Goal: Task Accomplishment & Management: Complete application form

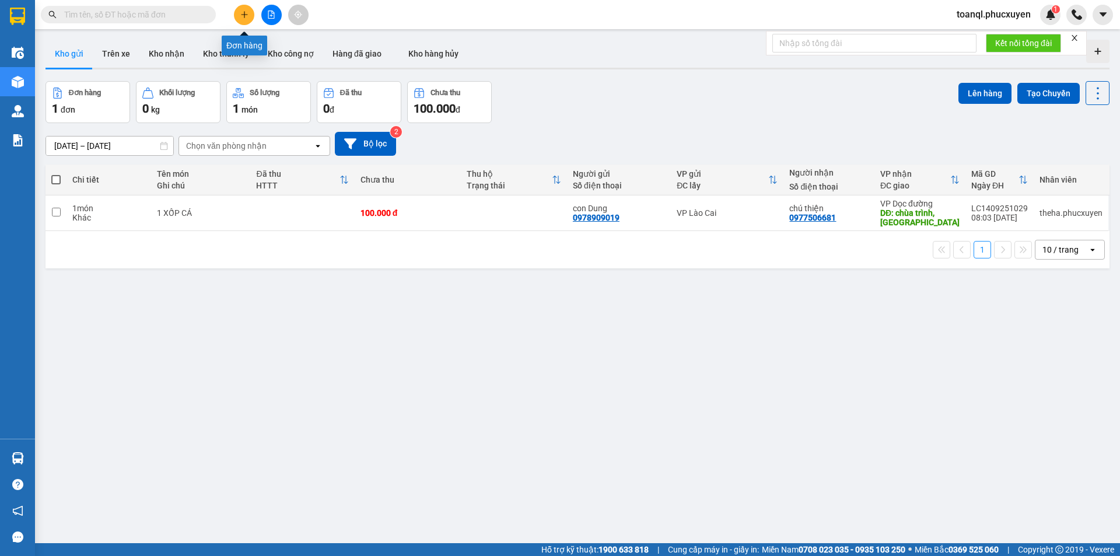
click at [248, 15] on icon "plus" at bounding box center [244, 15] width 8 height 8
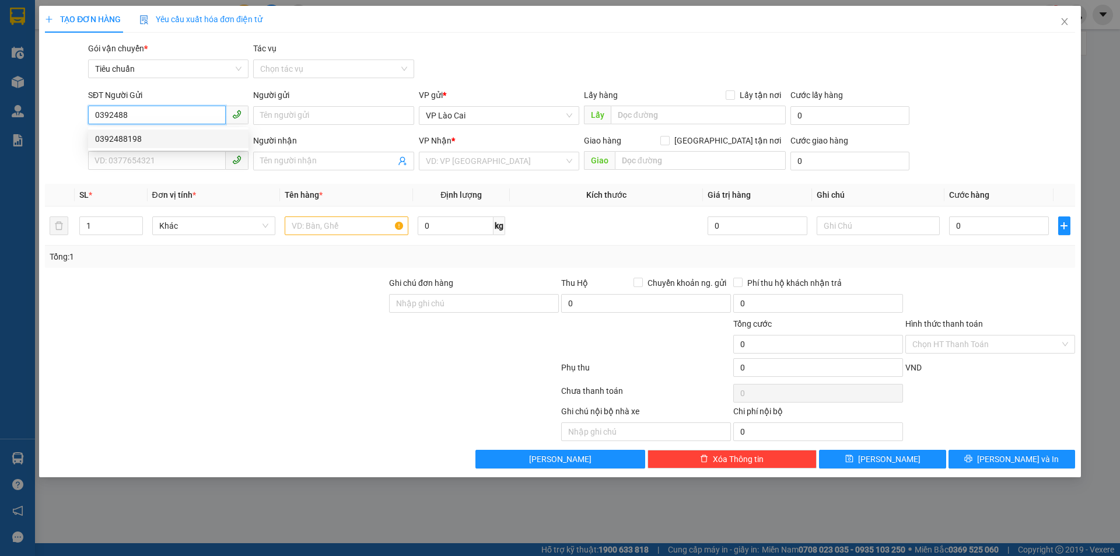
click at [144, 135] on div "0392488198" at bounding box center [168, 138] width 146 height 13
type input "0392488198"
click at [142, 159] on input "SĐT Người Nhận *" at bounding box center [157, 160] width 138 height 19
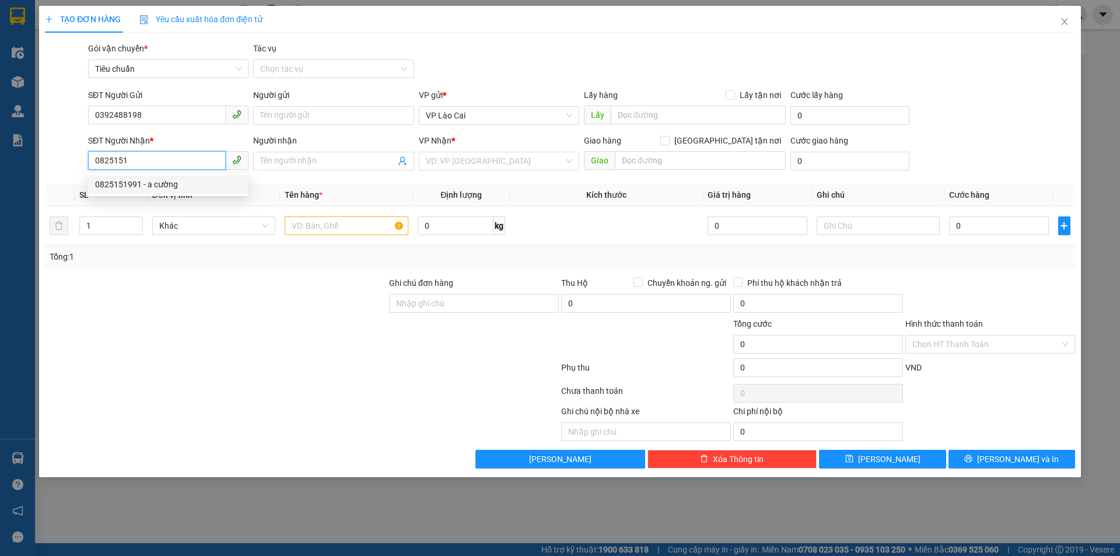
click at [130, 185] on div "0825151991 - a cường" at bounding box center [168, 184] width 146 height 13
type input "0825151991"
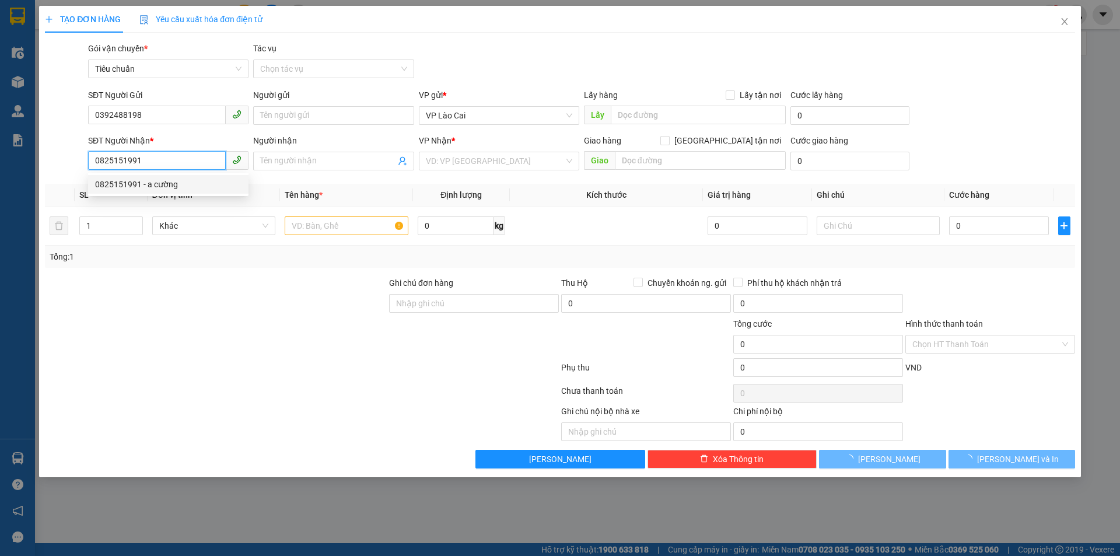
type input "a cường"
type input "uông bí"
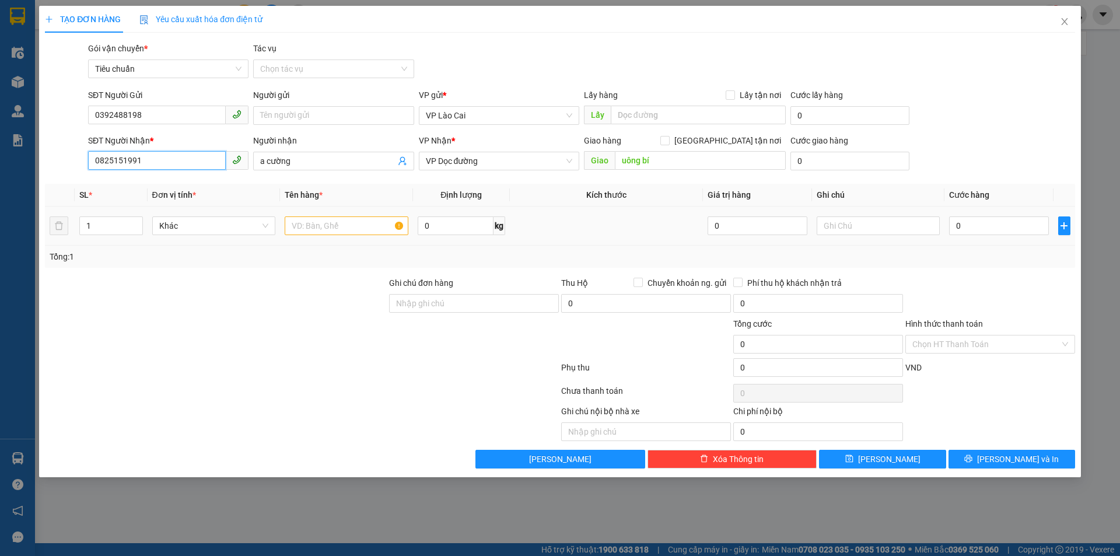
type input "0825151991"
click at [345, 229] on input "text" at bounding box center [347, 225] width 124 height 19
type input "1 XỐP BÁNH"
click at [711, 156] on input "uông bí" at bounding box center [700, 160] width 171 height 19
type input "HẠ LONG"
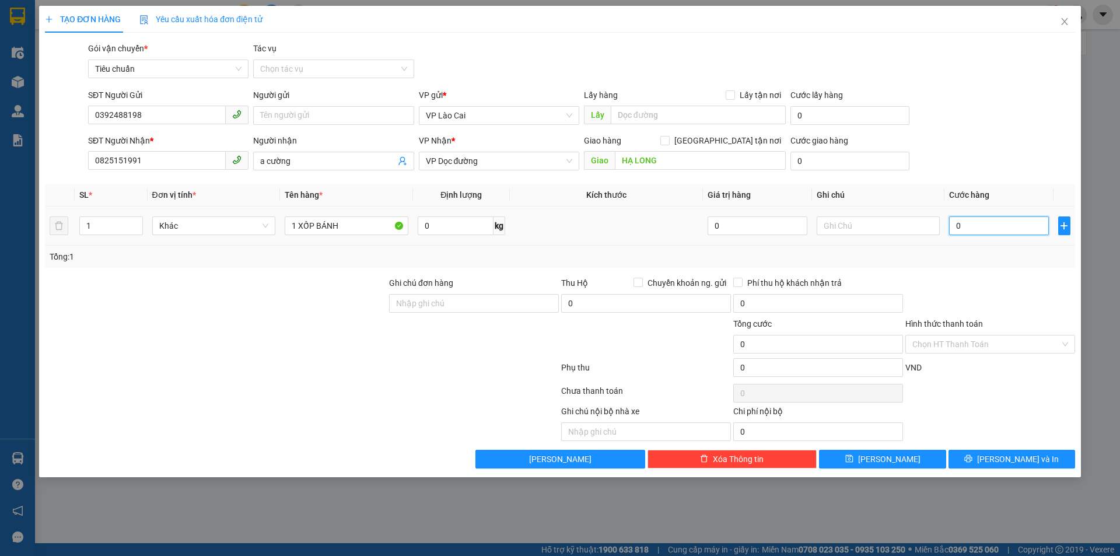
click at [1017, 226] on input "0" at bounding box center [998, 225] width 99 height 19
type input "1"
type input "12"
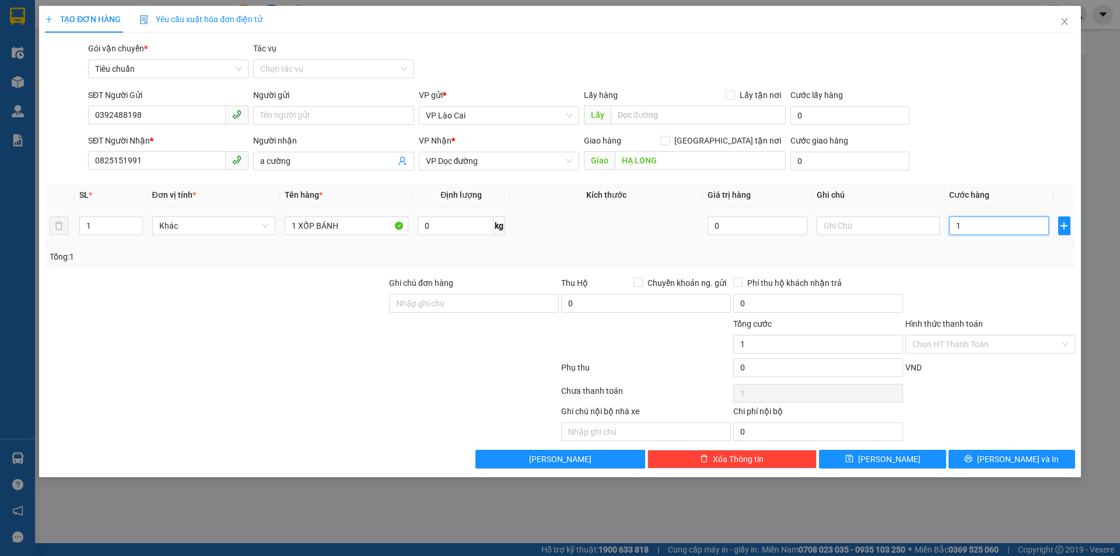
type input "12"
type input "120"
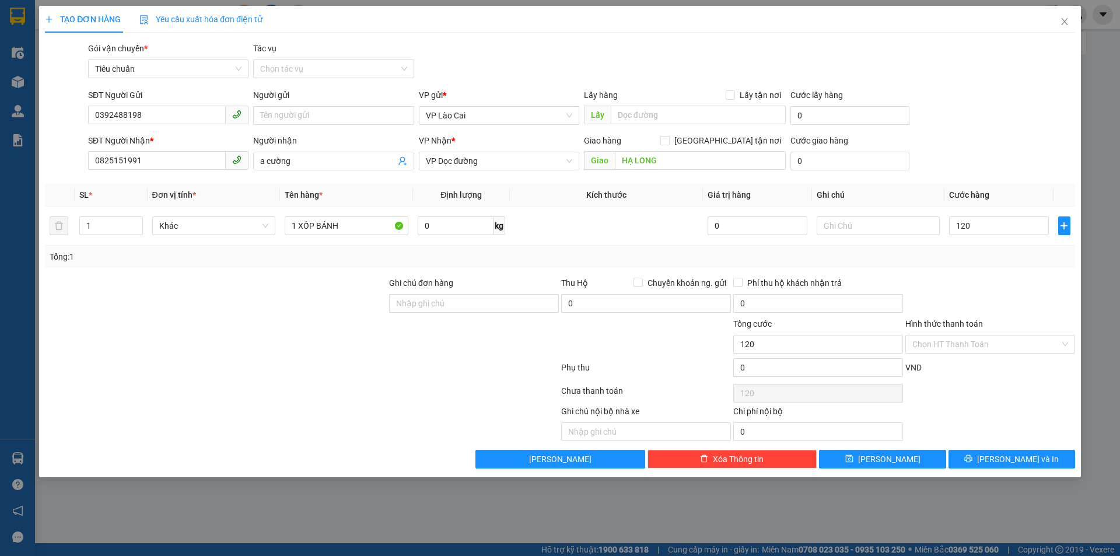
type input "120.000"
drag, startPoint x: 157, startPoint y: 102, endPoint x: 65, endPoint y: 150, distance: 103.6
click at [65, 150] on form "SĐT Người Gửi 0392488198 Người gửi Tên người gửi VP gửi * VP Lào Cai Lấy hàng L…" at bounding box center [560, 132] width 1030 height 86
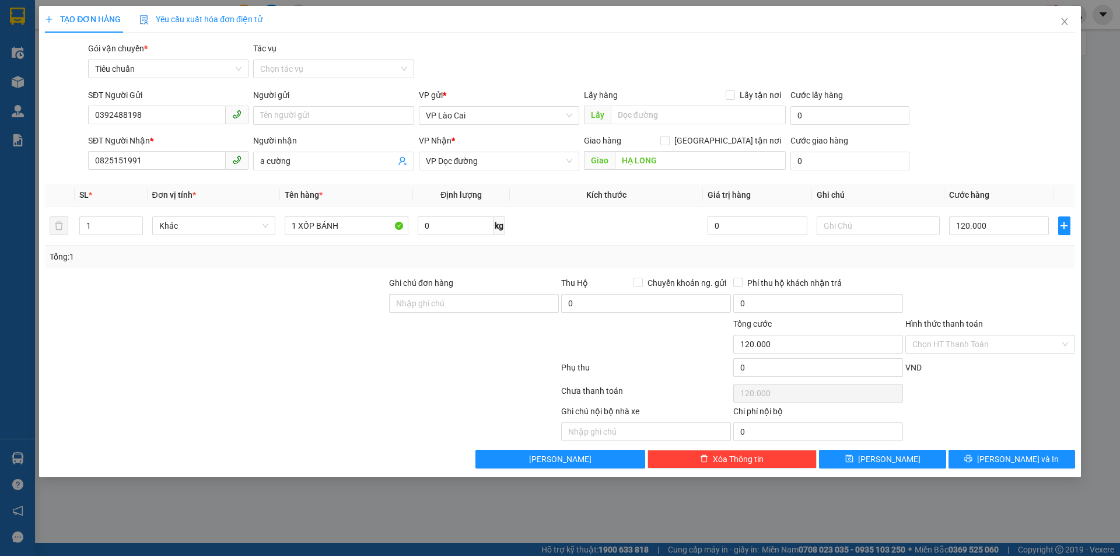
click at [216, 137] on div "SĐT Người Nhận *" at bounding box center [168, 140] width 160 height 13
click at [216, 151] on input "0825151991" at bounding box center [157, 160] width 138 height 19
drag, startPoint x: 154, startPoint y: 113, endPoint x: 69, endPoint y: 139, distance: 89.1
click at [69, 139] on form "SĐT Người Gửi 0392488198 0392488198 Người gửi Tên người gửi VP gửi * VP Lào Cai…" at bounding box center [560, 132] width 1030 height 86
drag, startPoint x: 163, startPoint y: 163, endPoint x: 31, endPoint y: 196, distance: 135.8
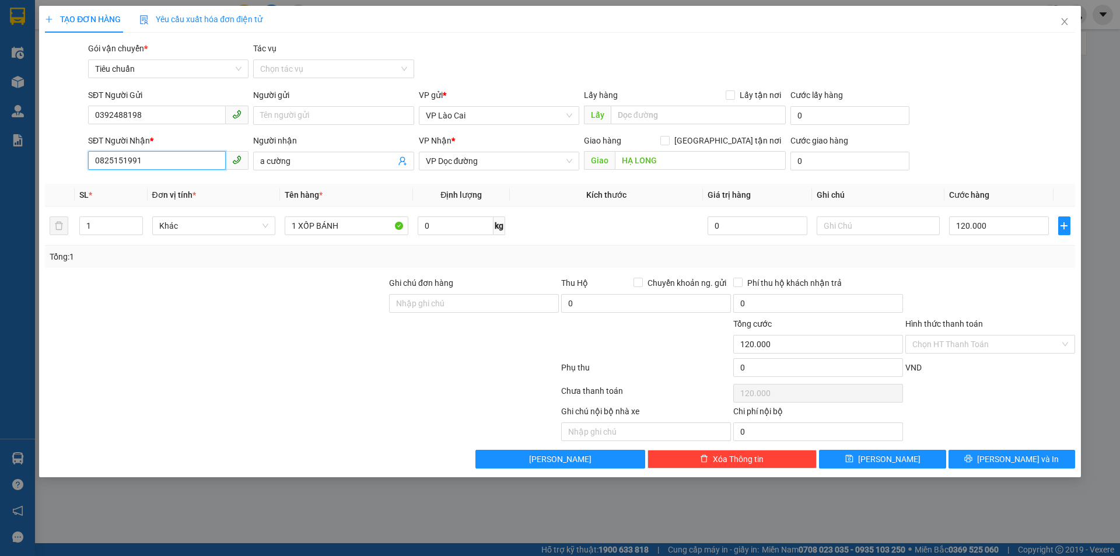
click at [31, 196] on div "TẠO ĐƠN HÀNG Yêu cầu xuất hóa đơn điện tử Transit Pickup Surcharge Ids Transit …" at bounding box center [560, 278] width 1120 height 556
click at [999, 454] on button "[PERSON_NAME] và In" at bounding box center [1012, 459] width 127 height 19
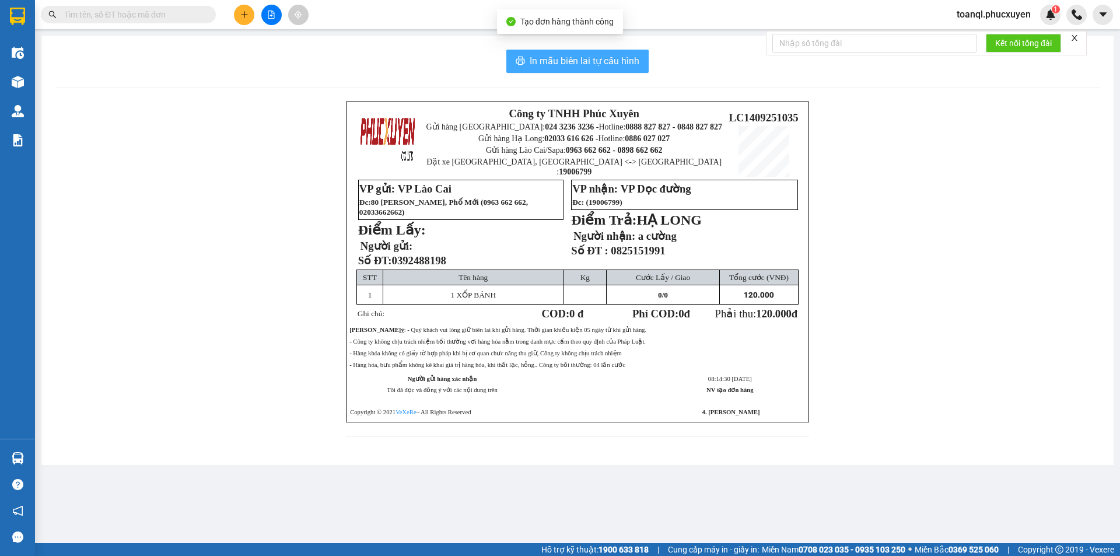
click at [625, 64] on span "In mẫu biên lai tự cấu hình" at bounding box center [585, 61] width 110 height 15
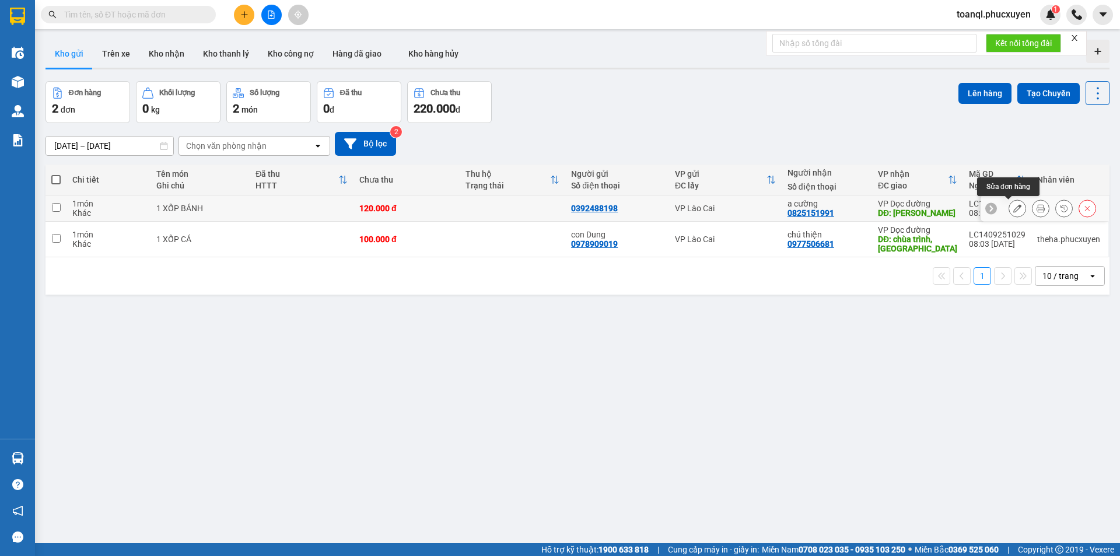
click at [1013, 212] on icon at bounding box center [1017, 208] width 8 height 8
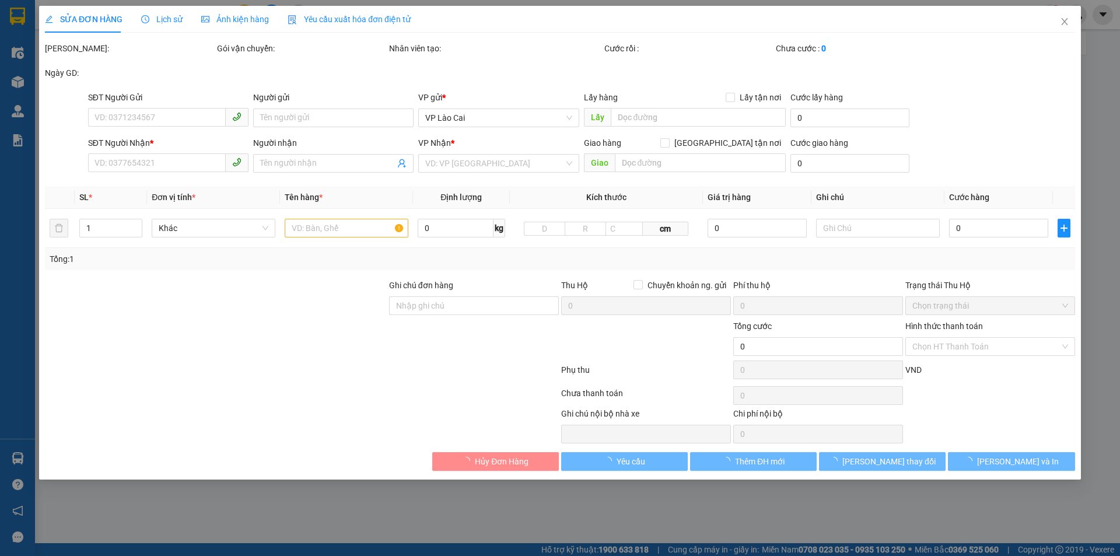
type input "0392488198"
type input "0825151991"
type input "a cường"
type input "HẠ LONG"
type input "120.000"
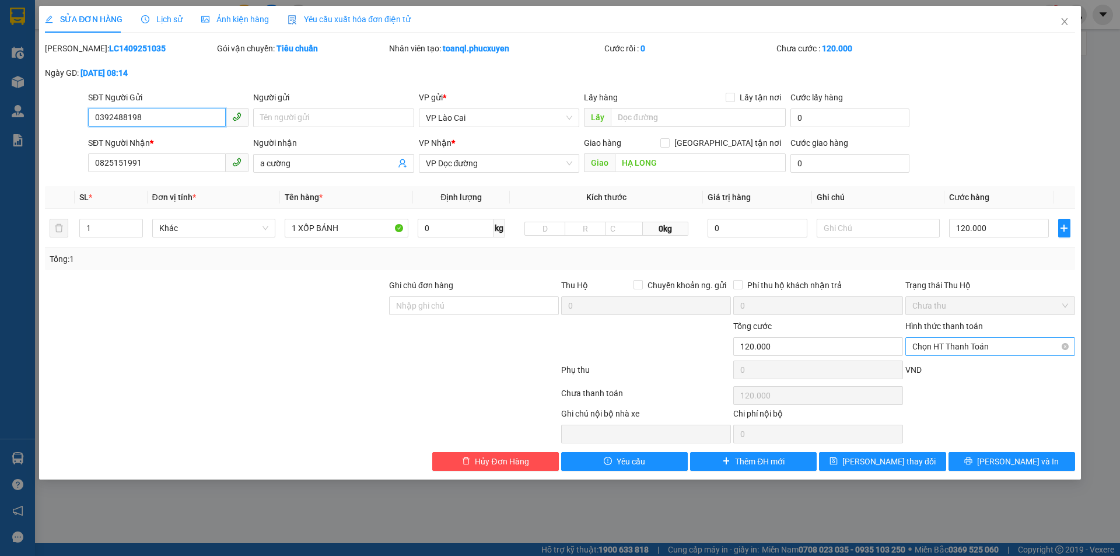
click at [963, 341] on span "Chọn HT Thanh Toán" at bounding box center [990, 347] width 156 height 18
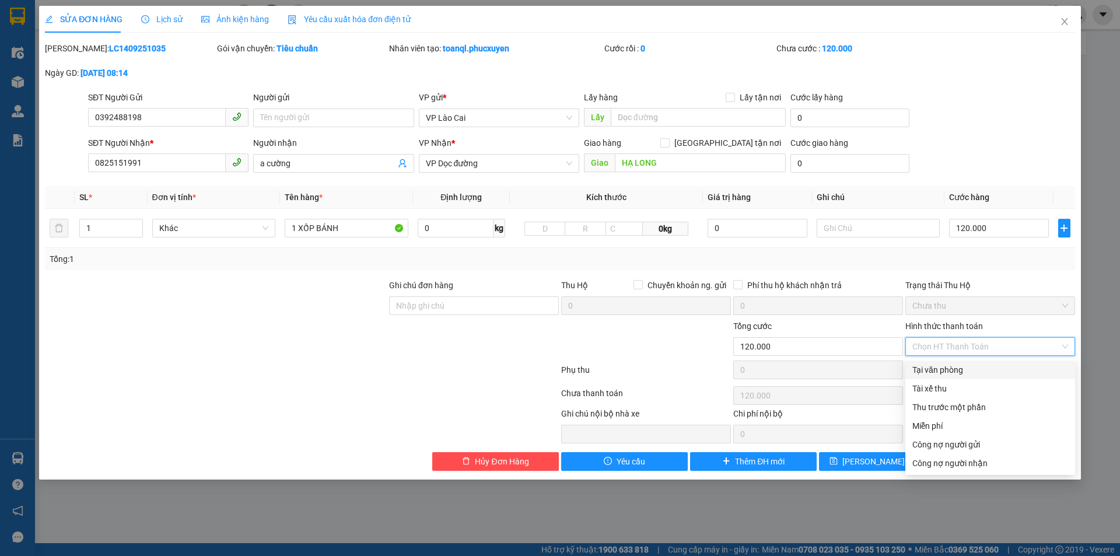
click at [942, 372] on div "Tại văn phòng" at bounding box center [990, 369] width 156 height 13
type input "0"
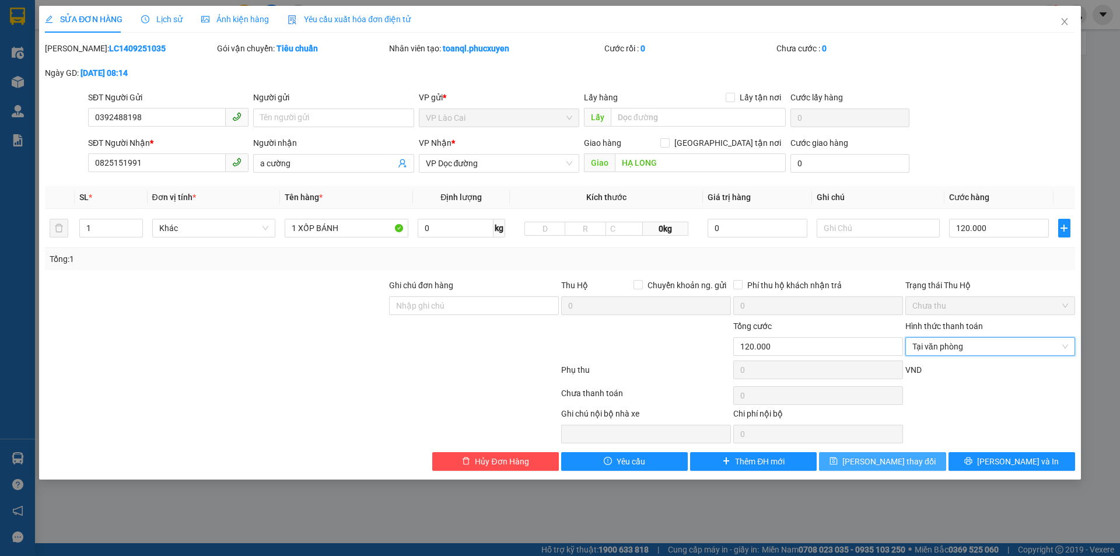
click at [908, 468] on button "[PERSON_NAME] thay đổi" at bounding box center [882, 461] width 127 height 19
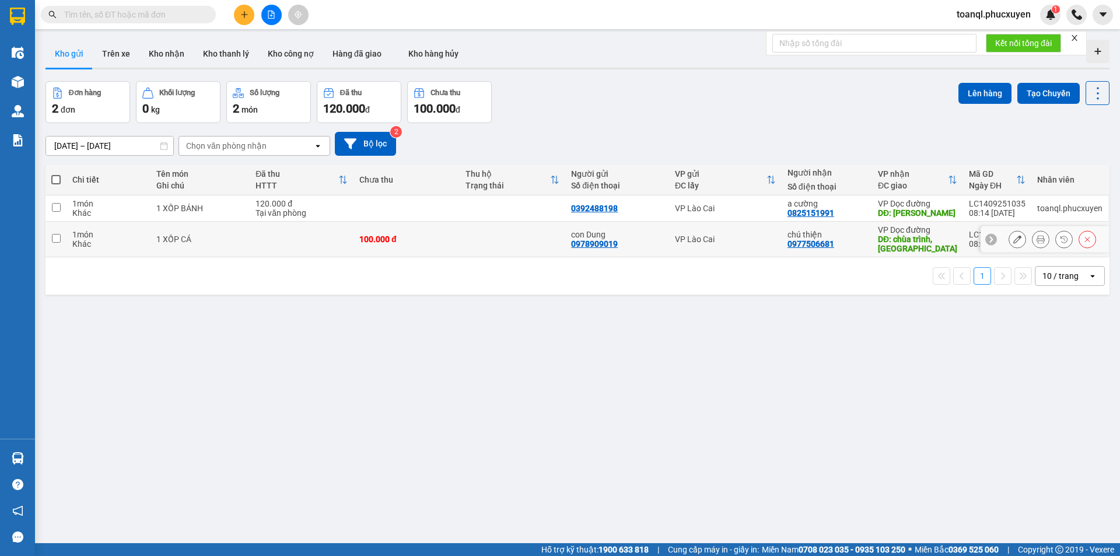
click at [1009, 240] on button at bounding box center [1017, 239] width 16 height 20
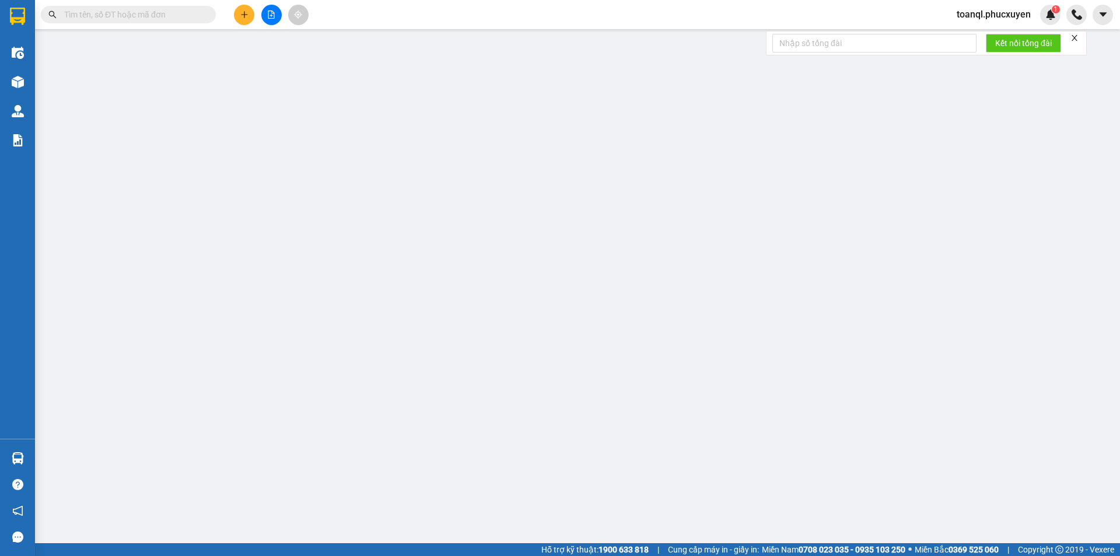
type input "0978909019"
type input "con Dung"
type input "0977506681"
type input "chú thiện"
type input "[DEMOGRAPHIC_DATA] trình, [GEOGRAPHIC_DATA]"
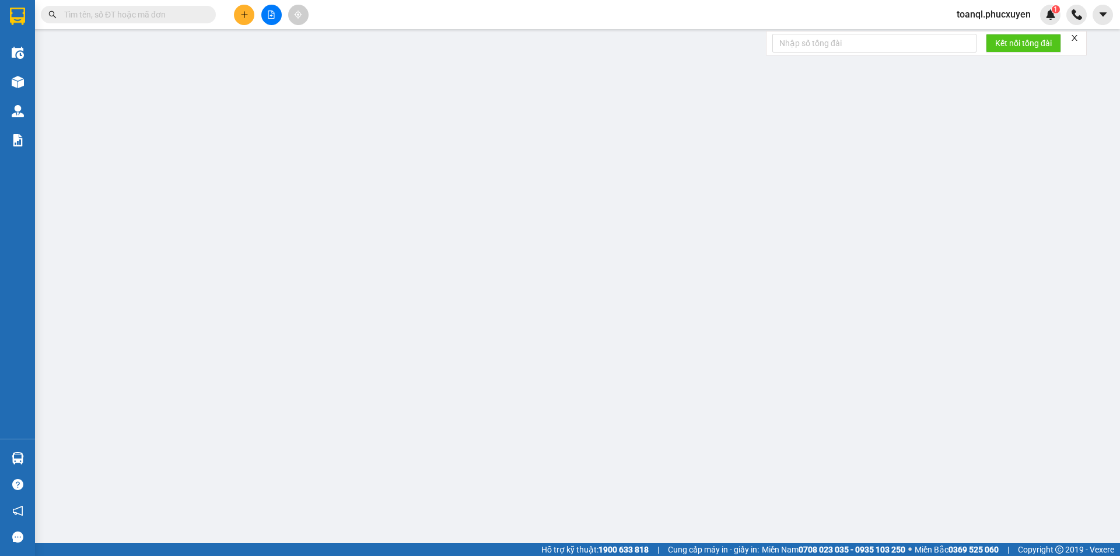
type input "100.000"
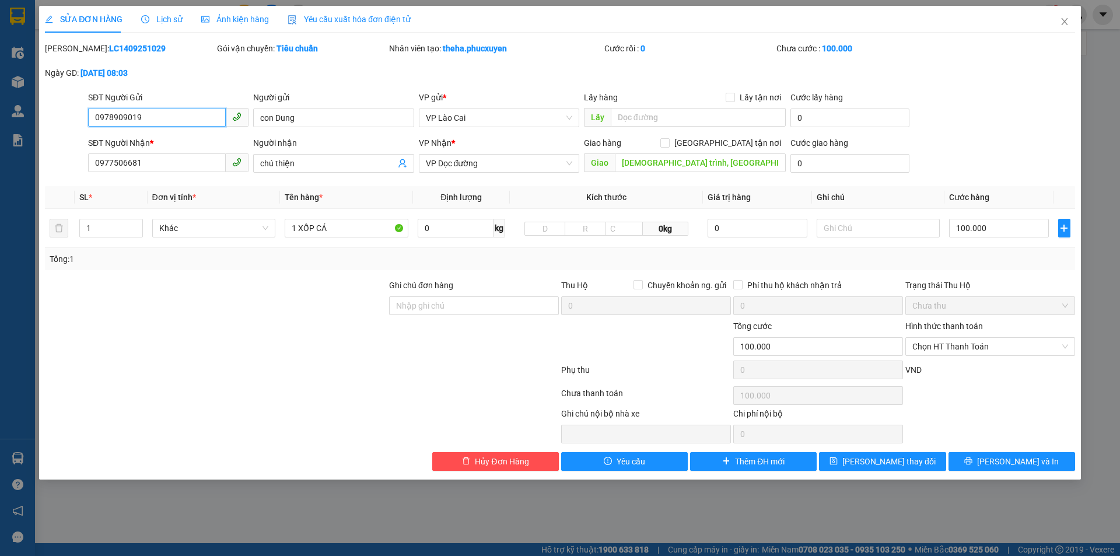
drag, startPoint x: 142, startPoint y: 122, endPoint x: 81, endPoint y: 133, distance: 62.3
click at [81, 133] on form "SĐT Người Gửi 0978909019 0978909019 Người gửi con [PERSON_NAME] VP gửi * VP Lào…" at bounding box center [560, 134] width 1030 height 86
drag, startPoint x: 116, startPoint y: 172, endPoint x: 61, endPoint y: 182, distance: 55.2
click at [61, 182] on div "Total Paid Fee 0 Total UnPaid Fee 100.000 Cash Collection Total Fee Mã ĐH: LC14…" at bounding box center [560, 256] width 1030 height 429
drag, startPoint x: 1062, startPoint y: 17, endPoint x: 310, endPoint y: 5, distance: 752.7
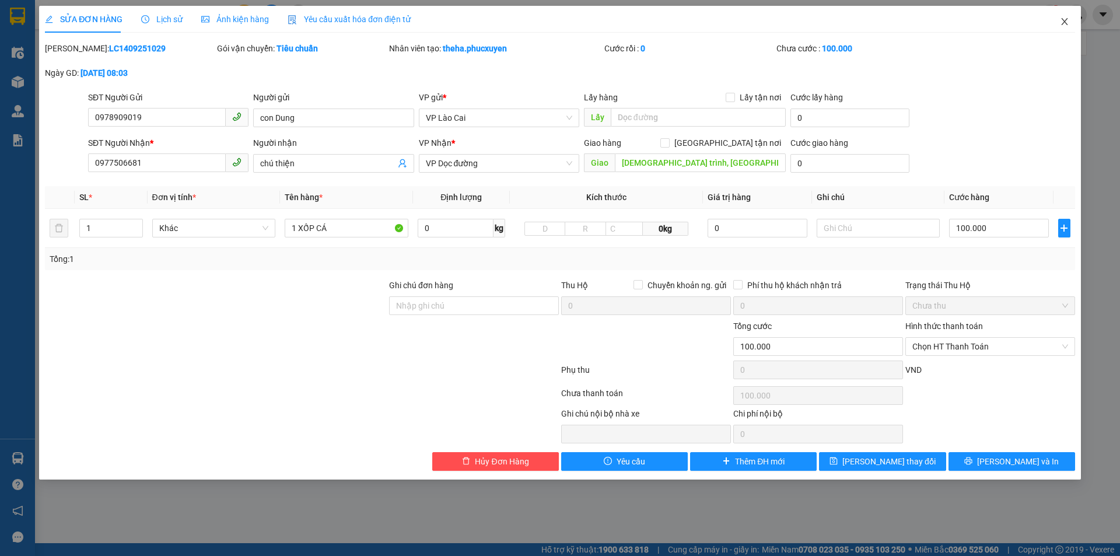
click at [1063, 17] on span "Close" at bounding box center [1064, 22] width 33 height 33
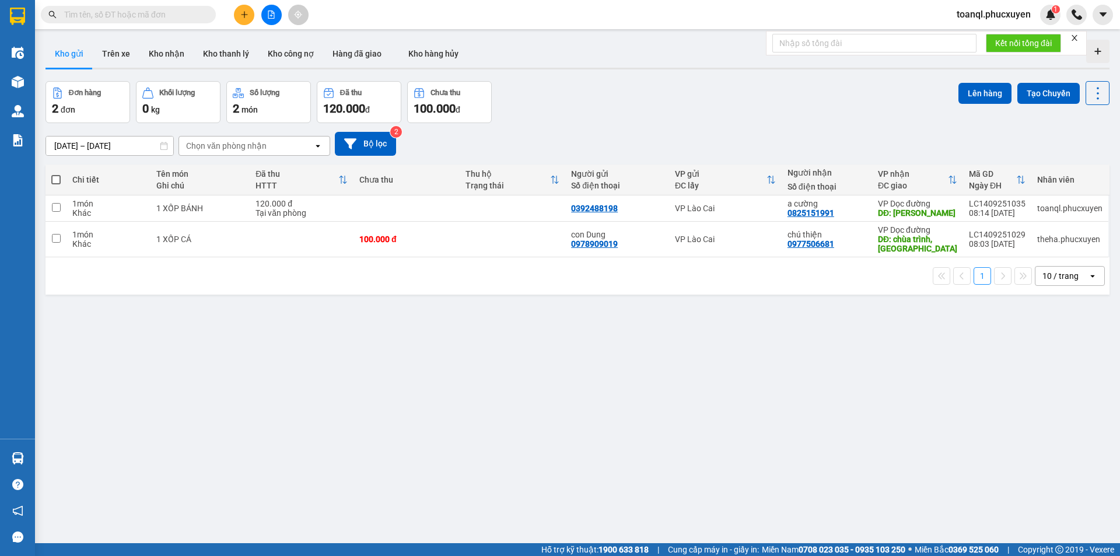
click at [258, 19] on div at bounding box center [272, 15] width 88 height 20
click at [240, 18] on icon "plus" at bounding box center [244, 15] width 8 height 8
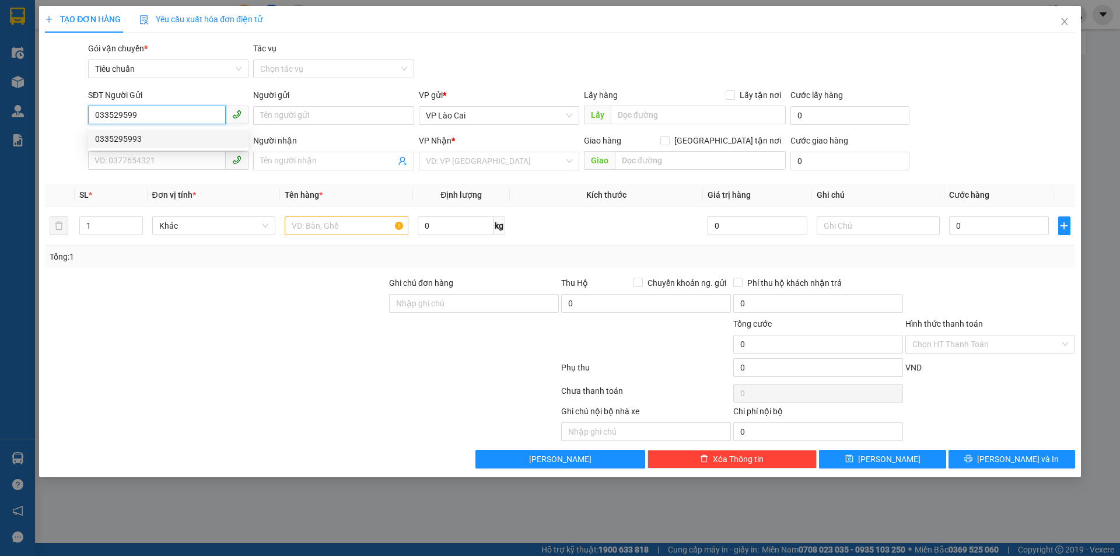
drag, startPoint x: 123, startPoint y: 136, endPoint x: 131, endPoint y: 185, distance: 49.8
click at [122, 136] on div "0335295993" at bounding box center [168, 138] width 146 height 13
type input "0335295993"
click at [156, 164] on input "SĐT Người Nhận *" at bounding box center [157, 160] width 138 height 19
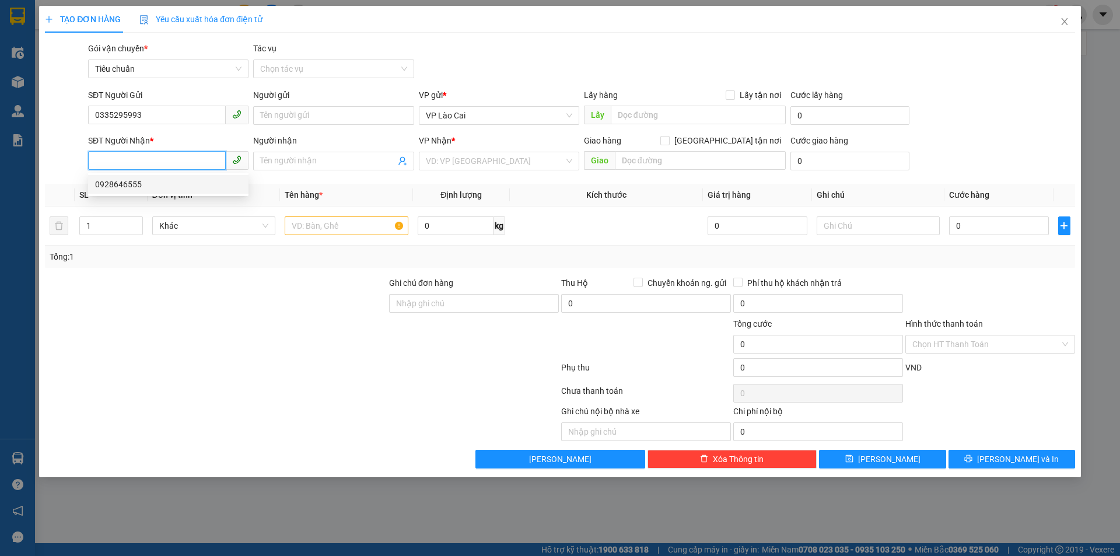
click at [113, 184] on div "0928646555" at bounding box center [168, 184] width 146 height 13
type input "0928646555"
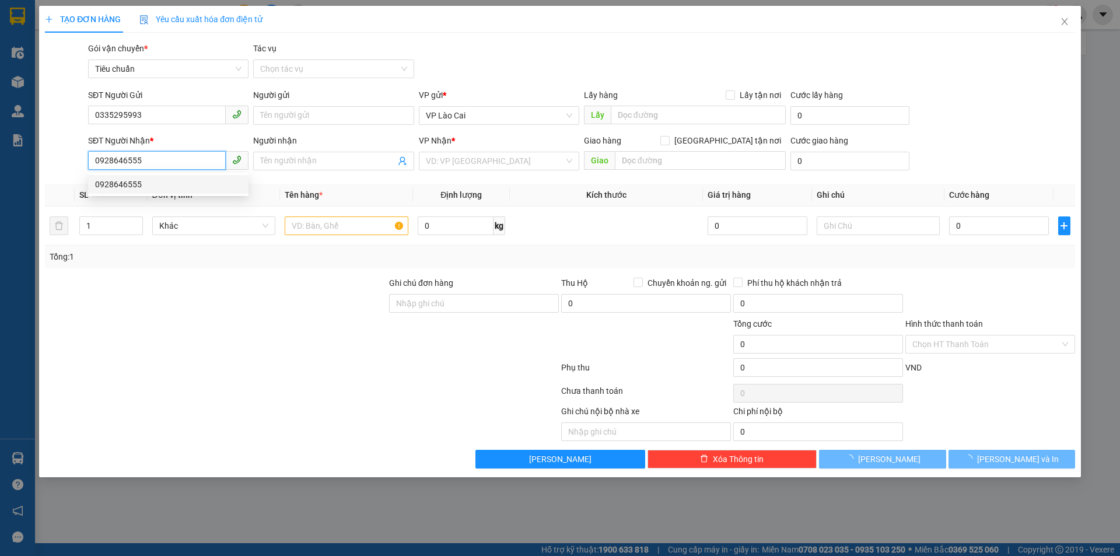
type input "QUẾ VÕ"
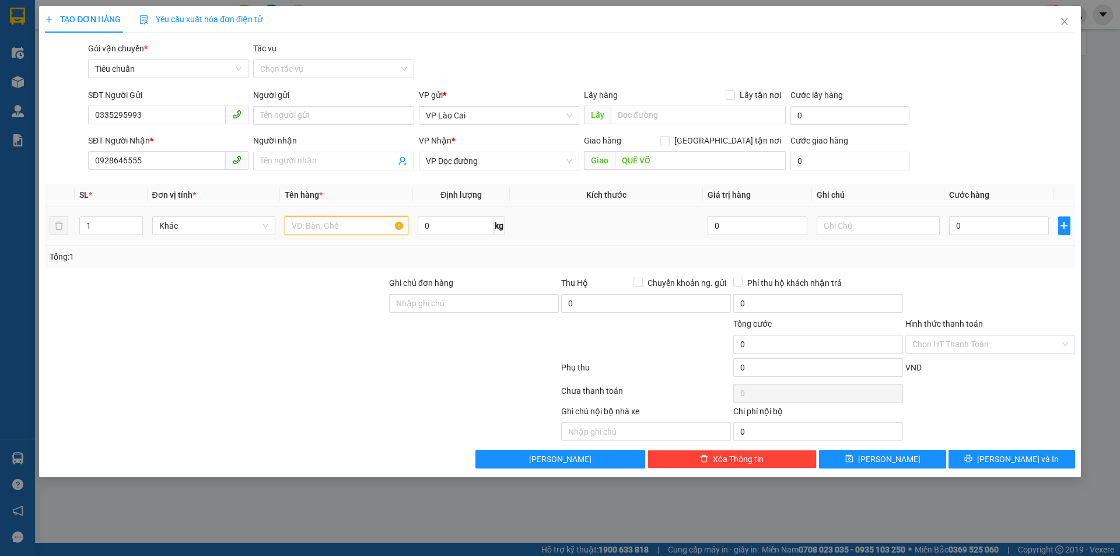
click at [340, 225] on input "text" at bounding box center [347, 225] width 124 height 19
type input "1 XỐP DẠ SÁCH"
drag, startPoint x: 1015, startPoint y: 240, endPoint x: 1019, endPoint y: 232, distance: 9.1
click at [1019, 233] on td "0" at bounding box center [999, 226] width 109 height 39
click at [1020, 230] on input "0" at bounding box center [998, 225] width 99 height 19
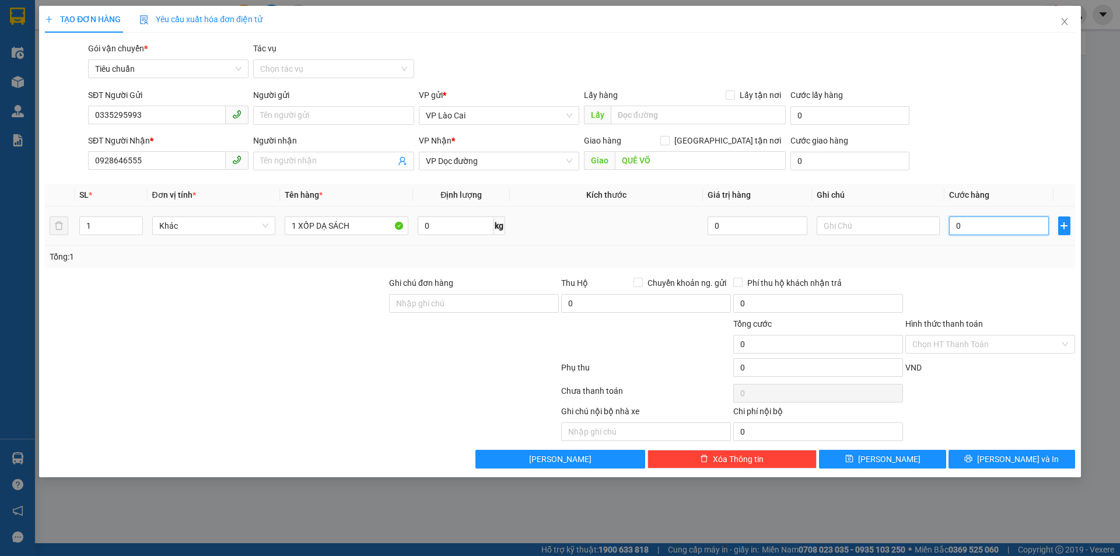
type input "1"
type input "12"
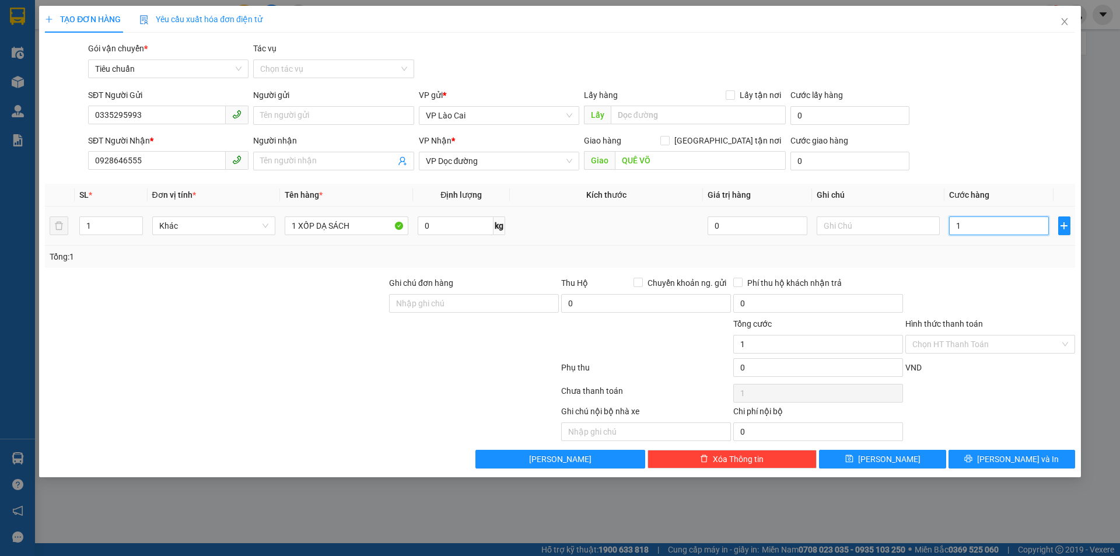
type input "12"
type input "120"
type input "120.000"
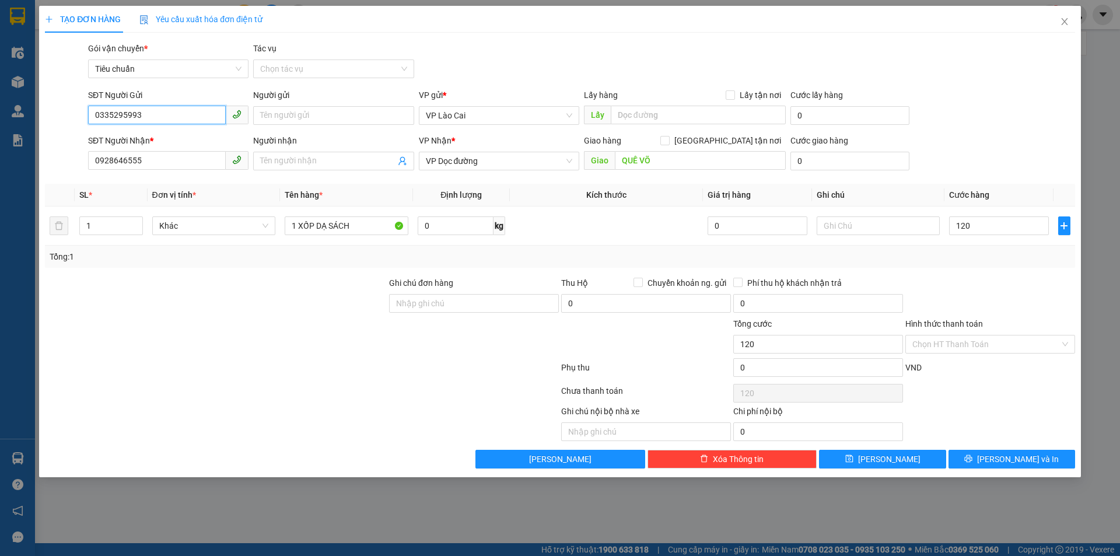
type input "120.000"
drag, startPoint x: 86, startPoint y: 132, endPoint x: 75, endPoint y: 134, distance: 11.3
click at [75, 134] on form "SĐT Người Gửi 0335295993 0335295993 Người gửi Tên người gửi VP gửi * VP Lào Cai…" at bounding box center [560, 132] width 1030 height 86
drag, startPoint x: 118, startPoint y: 172, endPoint x: 89, endPoint y: 177, distance: 29.6
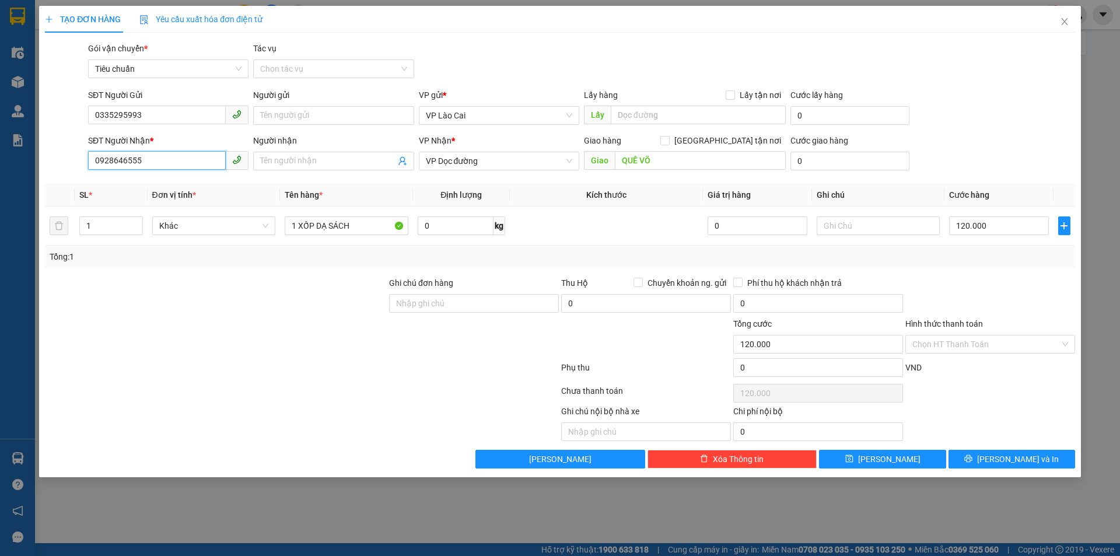
click at [89, 177] on div "Transit Pickup Surcharge Ids Transit Deliver Surcharge Ids Transit Deliver Surc…" at bounding box center [560, 255] width 1030 height 426
click at [1031, 456] on span "[PERSON_NAME] và In" at bounding box center [1018, 459] width 82 height 13
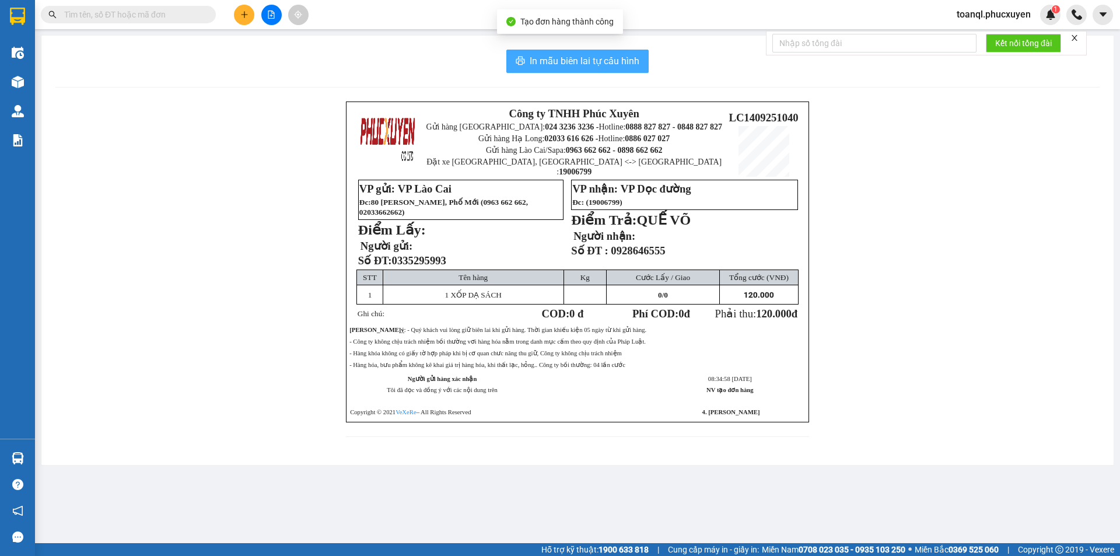
click at [582, 54] on span "In mẫu biên lai tự cấu hình" at bounding box center [585, 61] width 110 height 15
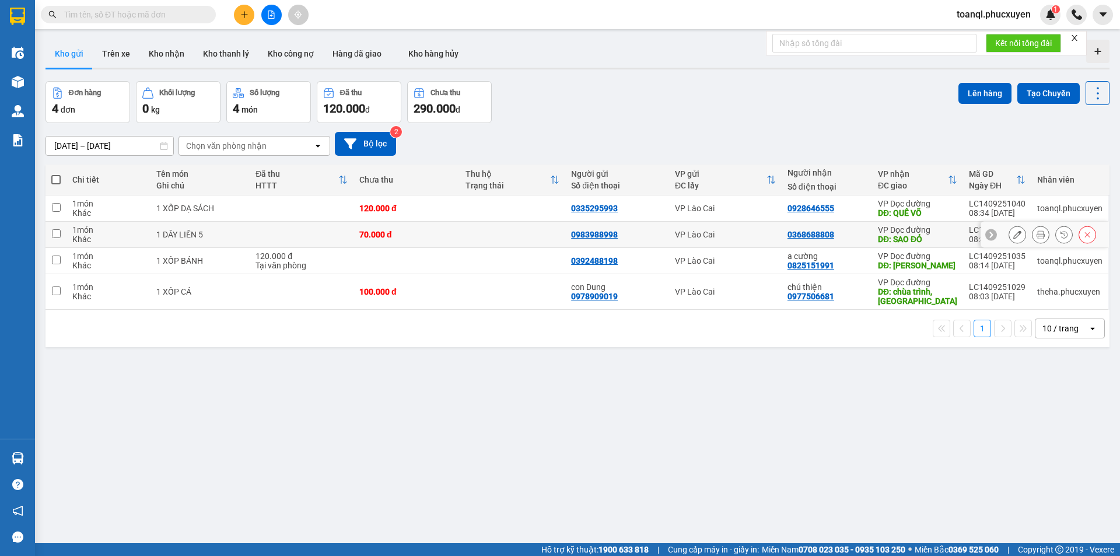
click at [1013, 233] on icon at bounding box center [1017, 234] width 8 height 8
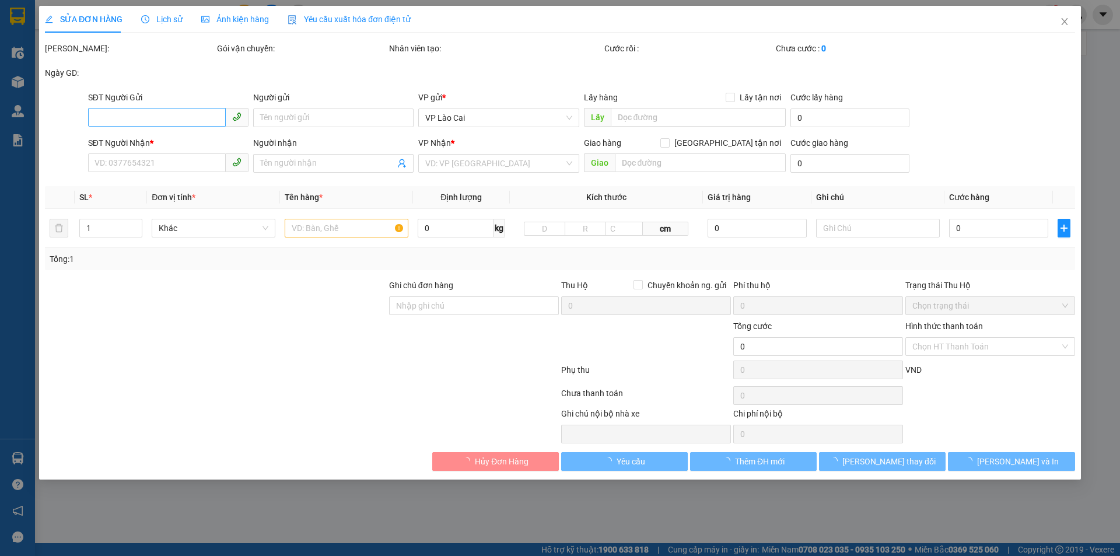
type input "0983988998"
type input "0368688808"
type input "SAO ĐỎ"
type input "70.000"
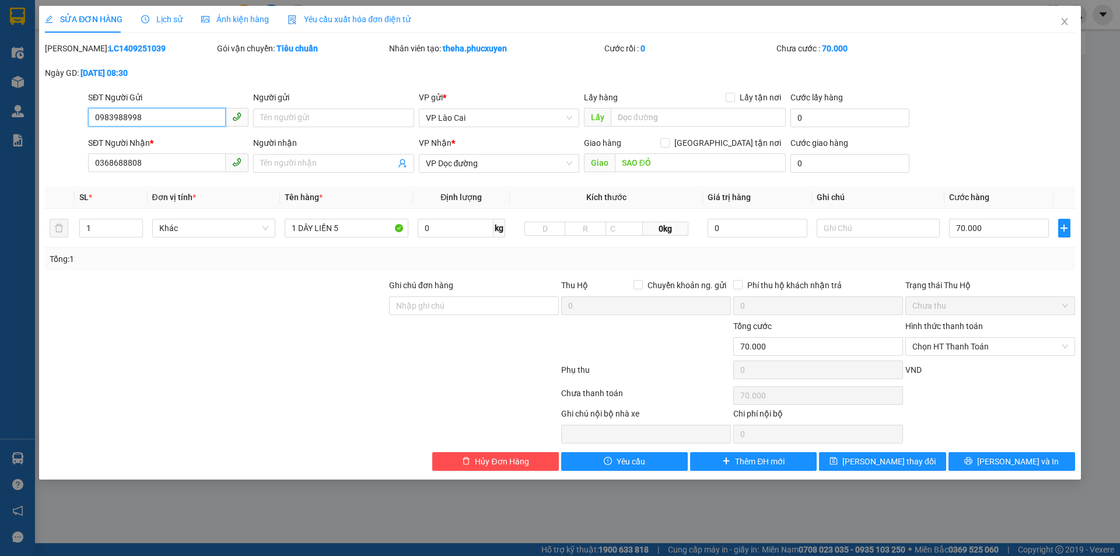
drag, startPoint x: 101, startPoint y: 131, endPoint x: 69, endPoint y: 131, distance: 31.5
click at [69, 131] on div "SĐT Người Gửi 0983988998 0983988998 Người gửi Tên người gửi VP gửi * VP Lào Cai…" at bounding box center [560, 111] width 1033 height 41
drag, startPoint x: 156, startPoint y: 159, endPoint x: 83, endPoint y: 181, distance: 75.7
click at [83, 181] on div "Total Paid Fee 0 Total UnPaid Fee 70.000 Cash Collection Total Fee Mã ĐH: LC140…" at bounding box center [560, 256] width 1030 height 429
click at [1067, 26] on icon "close" at bounding box center [1064, 21] width 9 height 9
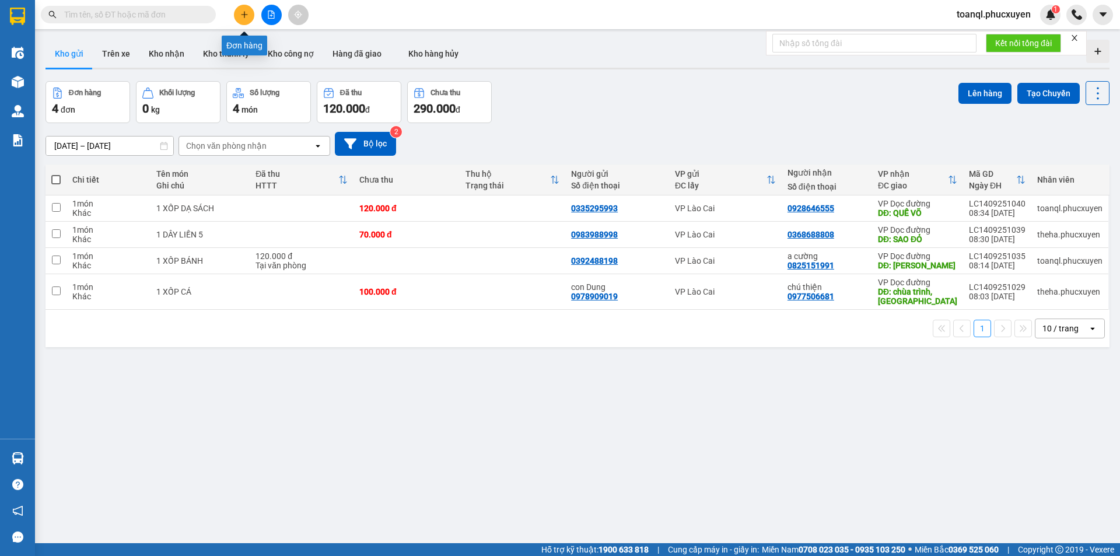
click at [246, 12] on icon "plus" at bounding box center [244, 15] width 8 height 8
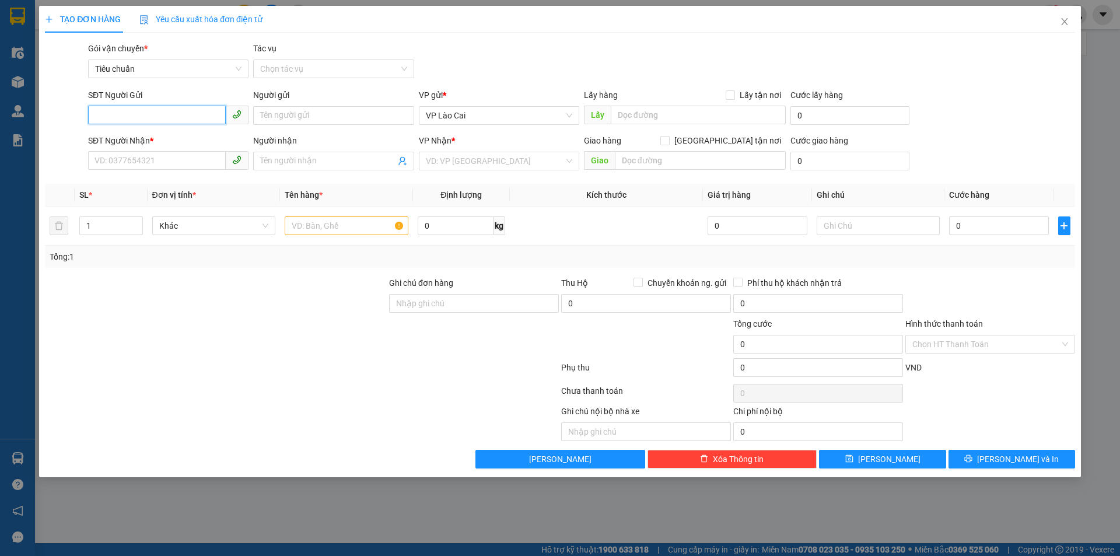
click at [124, 111] on input "SĐT Người Gửi" at bounding box center [157, 115] width 138 height 19
click at [134, 156] on div "0325288230" at bounding box center [168, 157] width 146 height 13
type input "0325288230"
click at [152, 160] on input "SĐT Người Nhận *" at bounding box center [157, 160] width 138 height 19
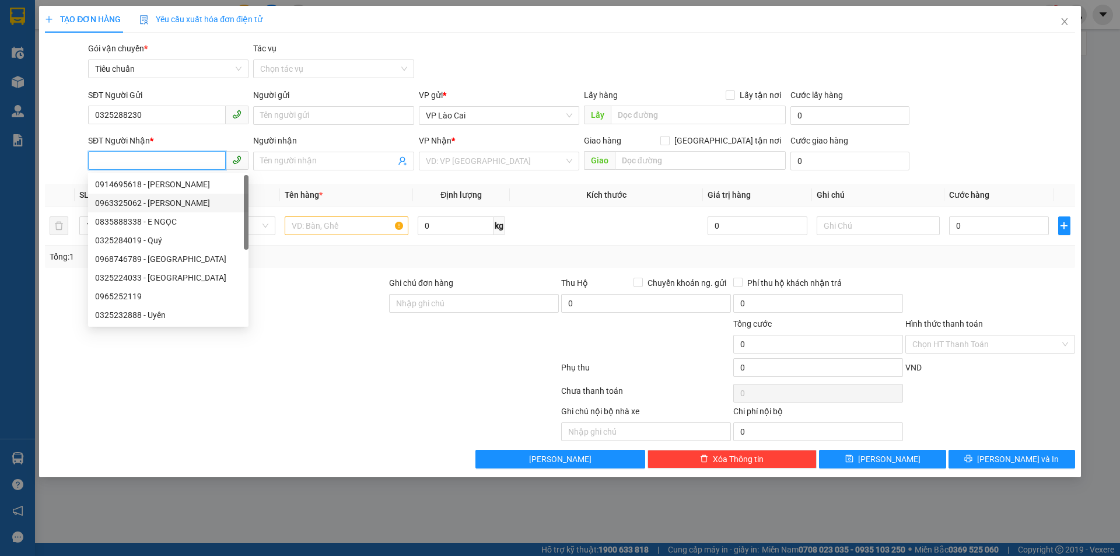
click at [149, 200] on div "0963325062 - [PERSON_NAME]" at bounding box center [168, 203] width 146 height 13
type input "0963325062"
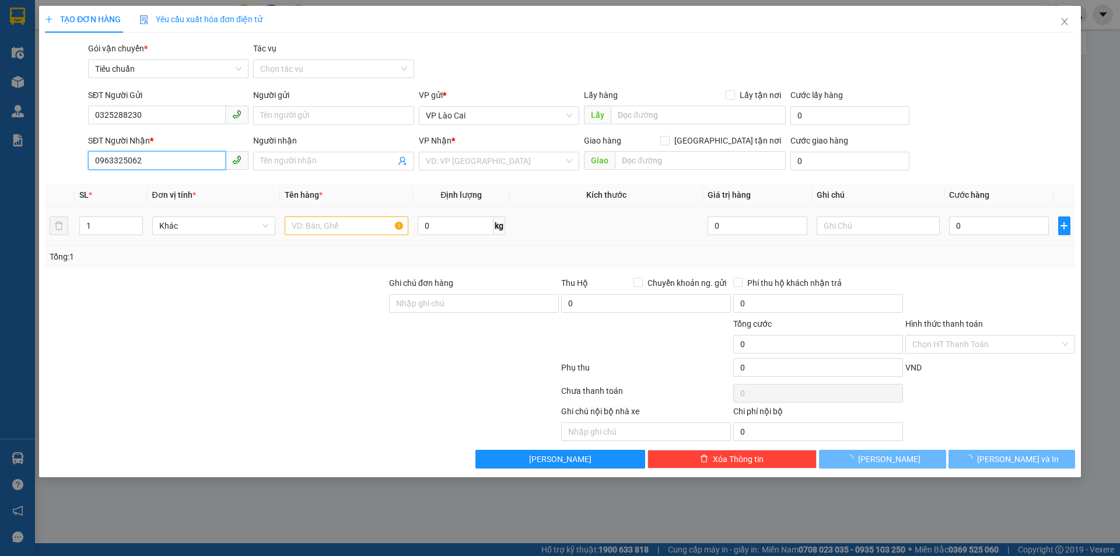
type input "UYÊN LOONG TOONG"
type input "[PERSON_NAME]"
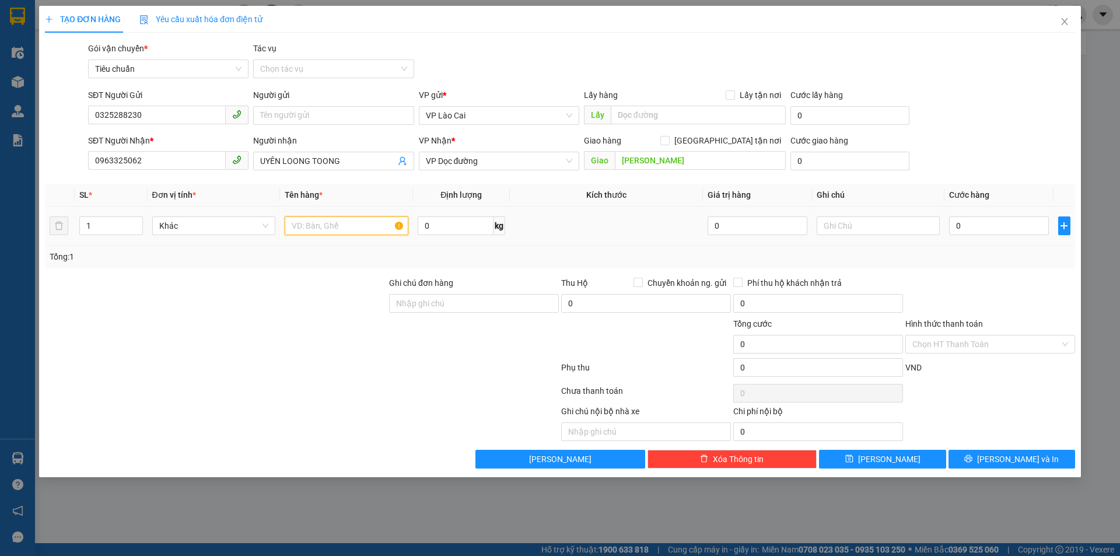
click at [337, 226] on input "text" at bounding box center [347, 225] width 124 height 19
type input "1 BAO HẠT +1 BAO ĐÁ"
click at [1029, 232] on input "0" at bounding box center [998, 225] width 99 height 19
type input "1"
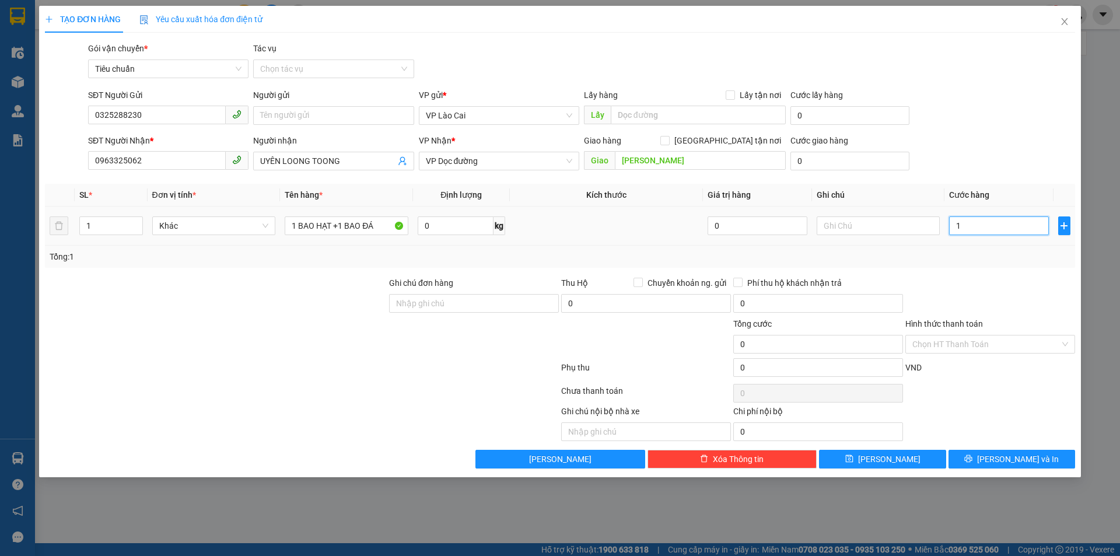
type input "1"
type input "17"
type input "170"
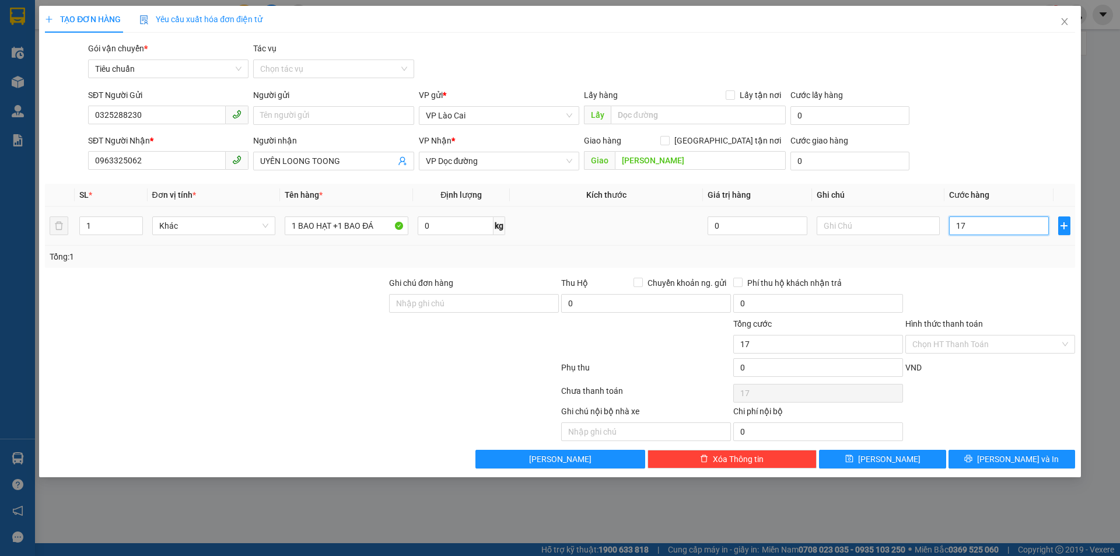
type input "170"
type input "170.000"
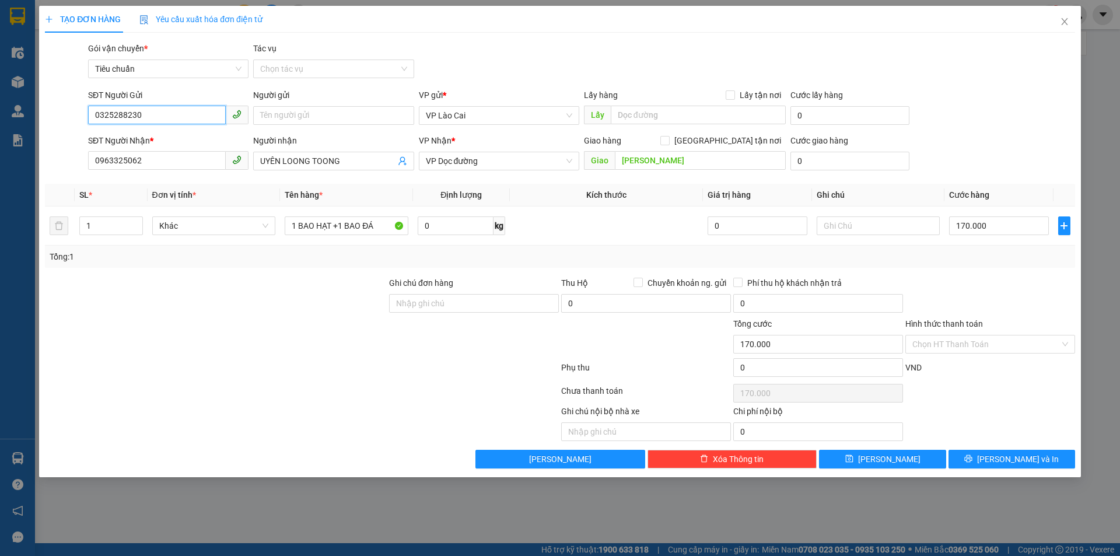
drag, startPoint x: 3, startPoint y: 142, endPoint x: 23, endPoint y: 139, distance: 20.7
click at [1, 146] on div "TẠO ĐƠN HÀNG Yêu cầu xuất hóa đơn điện tử Transit Pickup Surcharge Ids Transit …" at bounding box center [560, 278] width 1120 height 556
drag, startPoint x: 156, startPoint y: 162, endPoint x: 80, endPoint y: 182, distance: 78.5
click at [80, 182] on div "Transit Pickup Surcharge Ids Transit Deliver Surcharge Ids Transit Deliver Surc…" at bounding box center [560, 255] width 1030 height 426
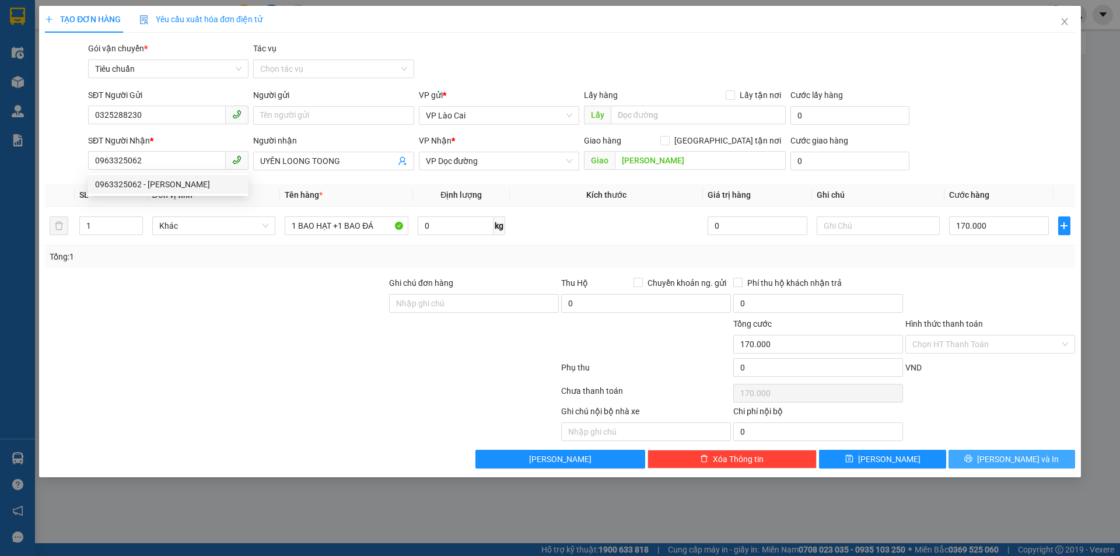
click at [1040, 459] on button "[PERSON_NAME] và In" at bounding box center [1012, 459] width 127 height 19
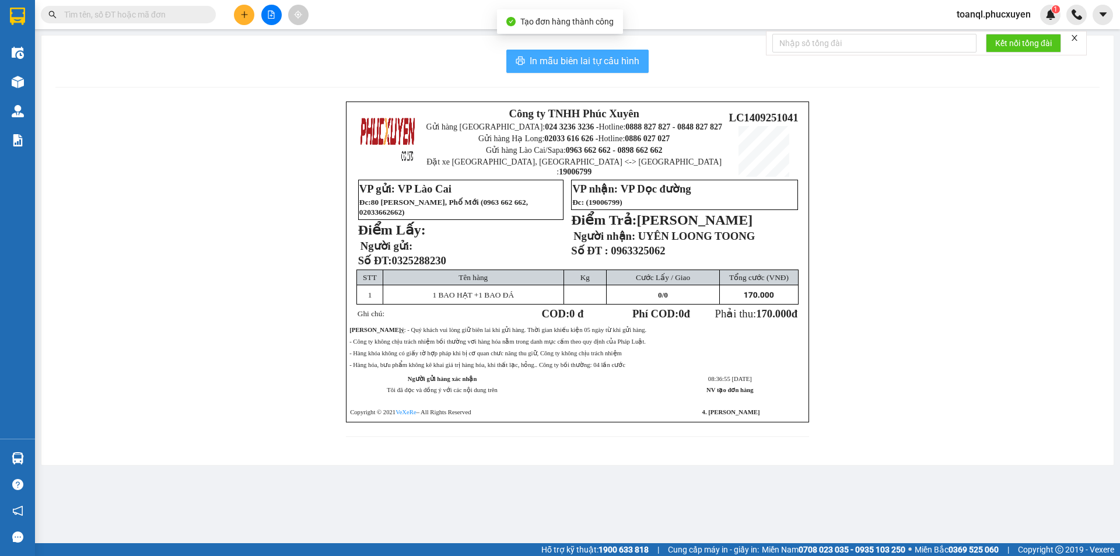
click at [596, 61] on span "In mẫu biên lai tự cấu hình" at bounding box center [585, 61] width 110 height 15
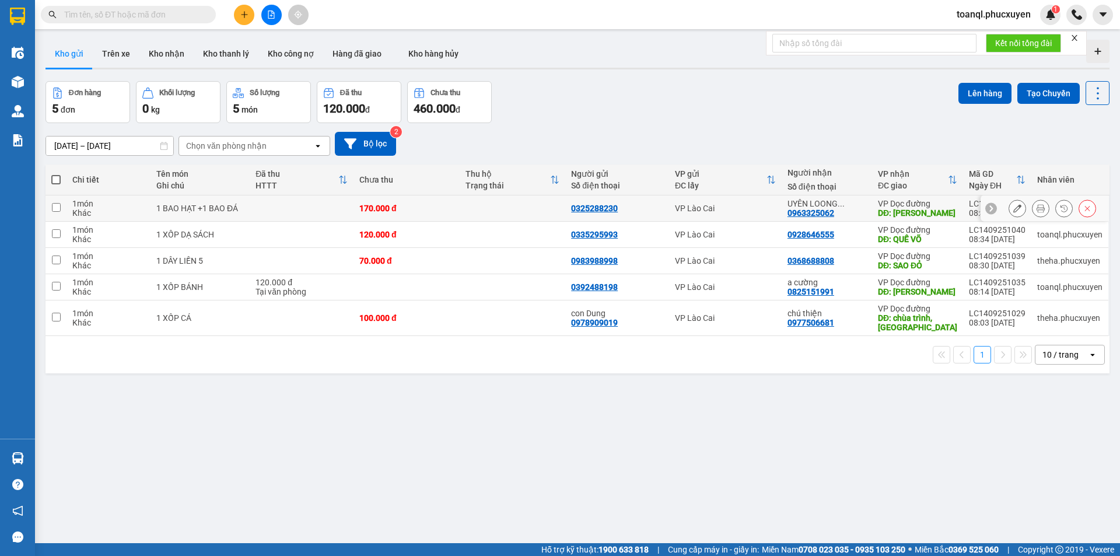
click at [361, 209] on div "170.000 đ" at bounding box center [406, 208] width 95 height 9
checkbox input "true"
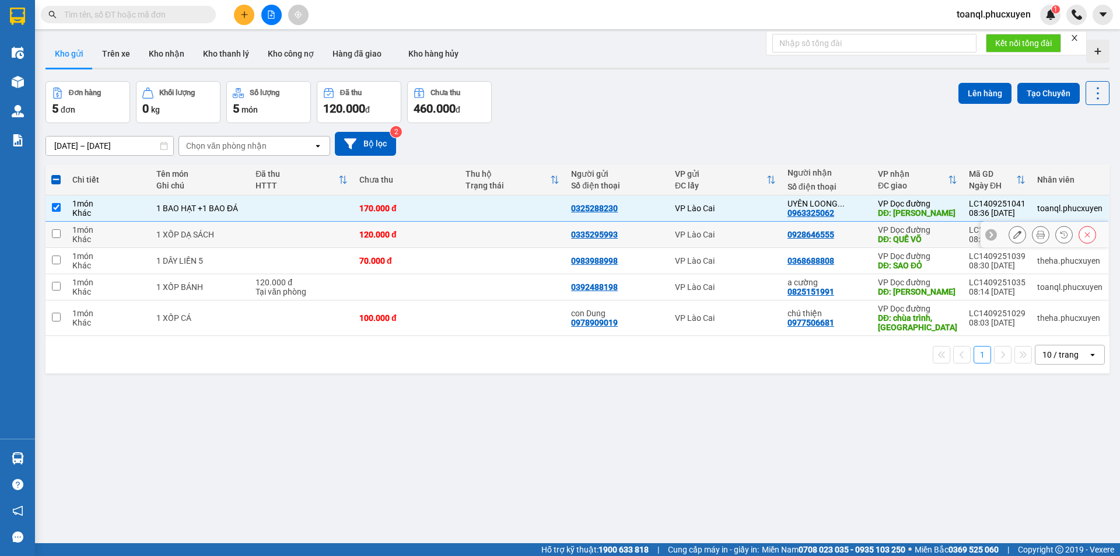
click at [352, 235] on td at bounding box center [302, 235] width 104 height 26
checkbox input "true"
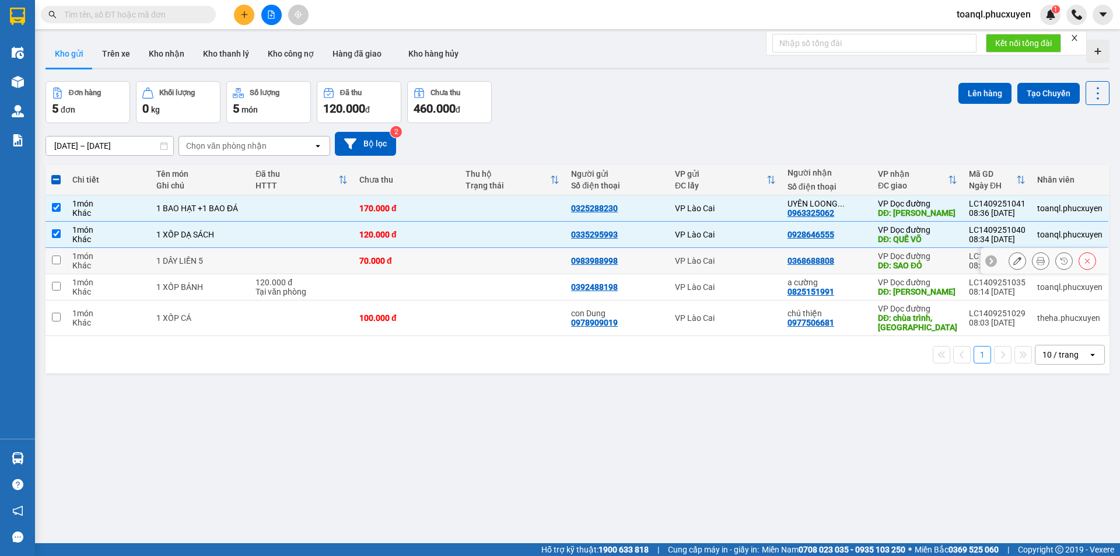
click at [356, 254] on td "70.000 đ" at bounding box center [407, 261] width 106 height 26
checkbox input "true"
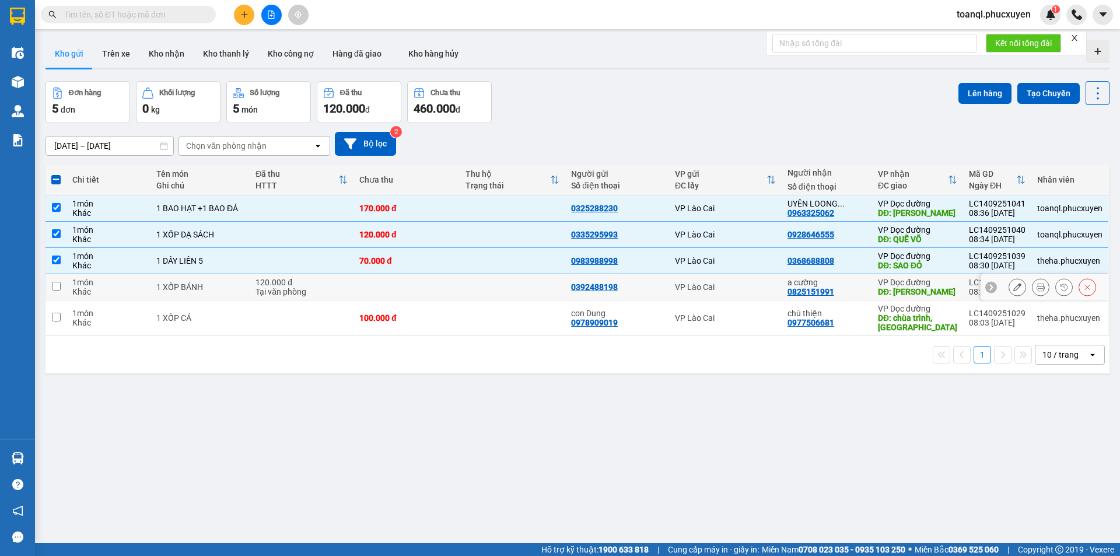
click at [289, 287] on div "Tại văn phòng" at bounding box center [302, 291] width 92 height 9
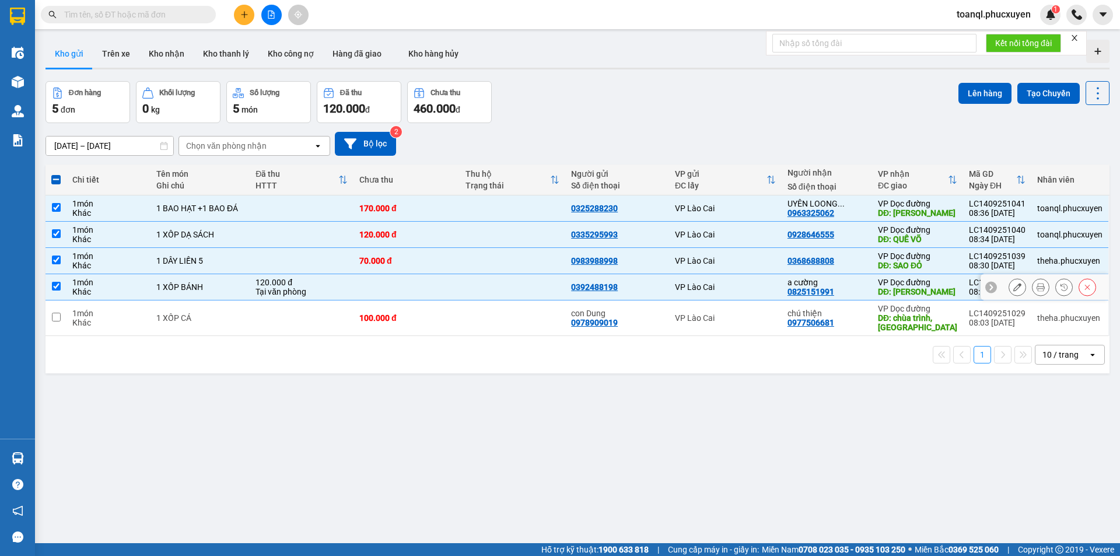
checkbox input "true"
click at [341, 327] on td at bounding box center [302, 318] width 104 height 36
checkbox input "true"
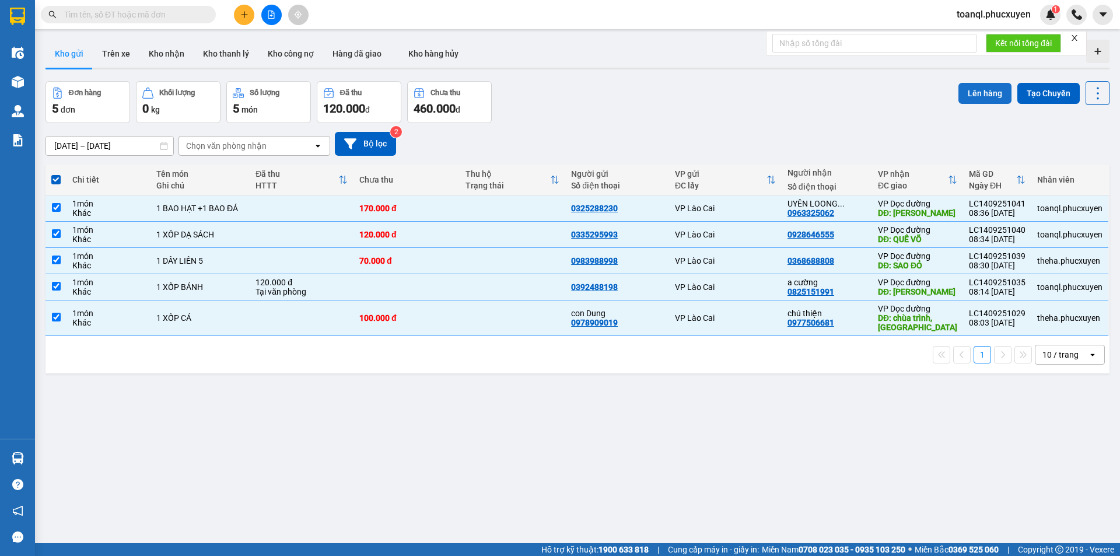
click at [973, 95] on button "Lên hàng" at bounding box center [985, 93] width 53 height 21
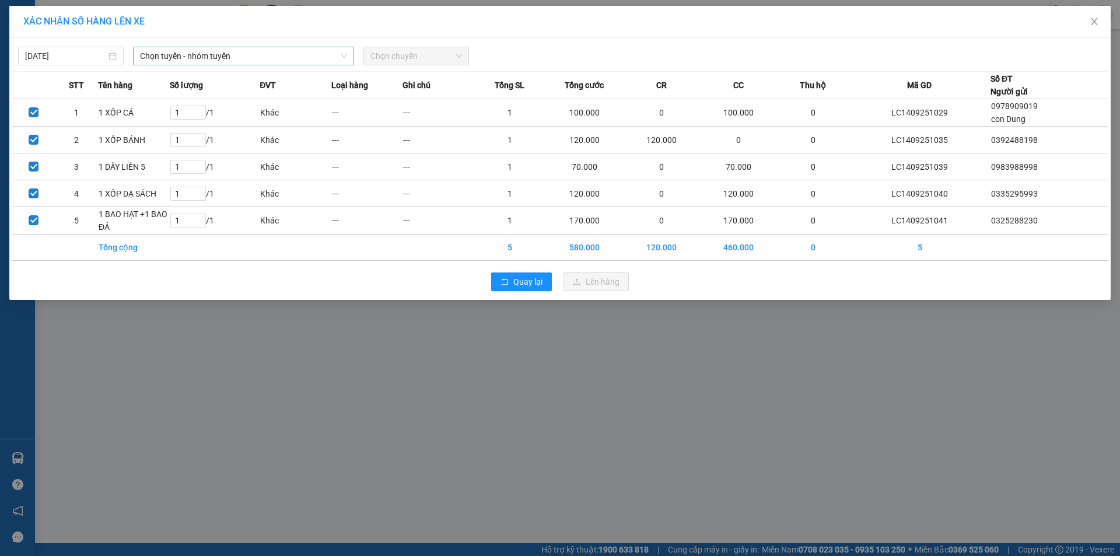
click at [187, 56] on span "Chọn tuyến - nhóm tuyến" at bounding box center [243, 56] width 207 height 18
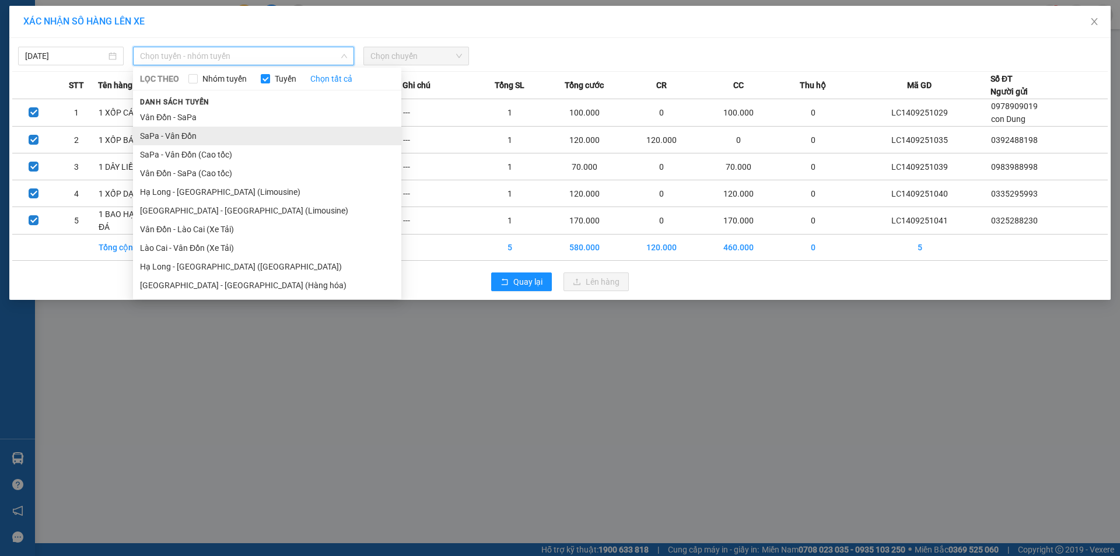
click at [166, 137] on li "SaPa - Vân Đồn" at bounding box center [267, 136] width 268 height 19
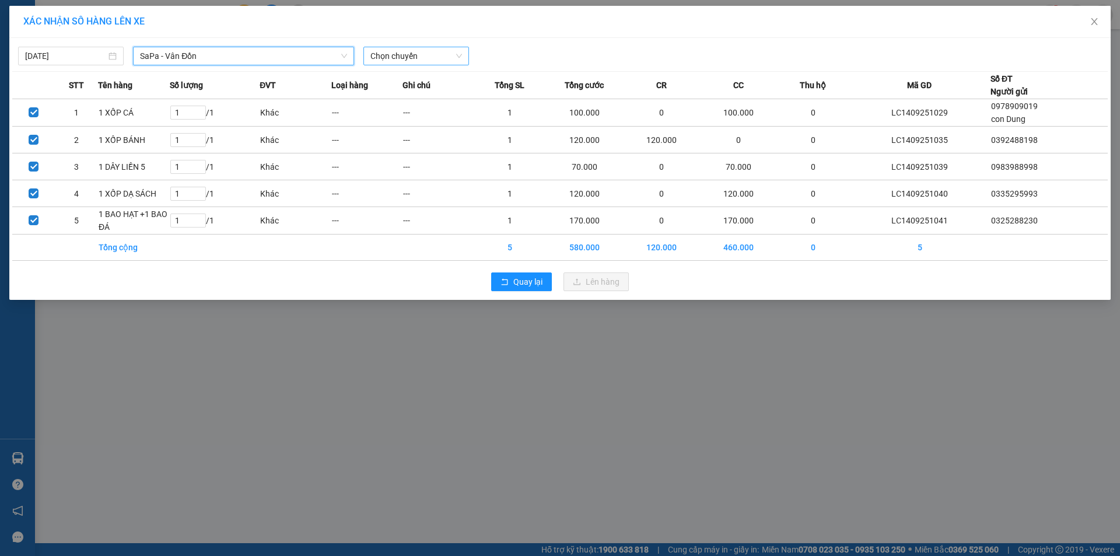
click at [433, 56] on span "Chọn chuyến" at bounding box center [416, 56] width 92 height 18
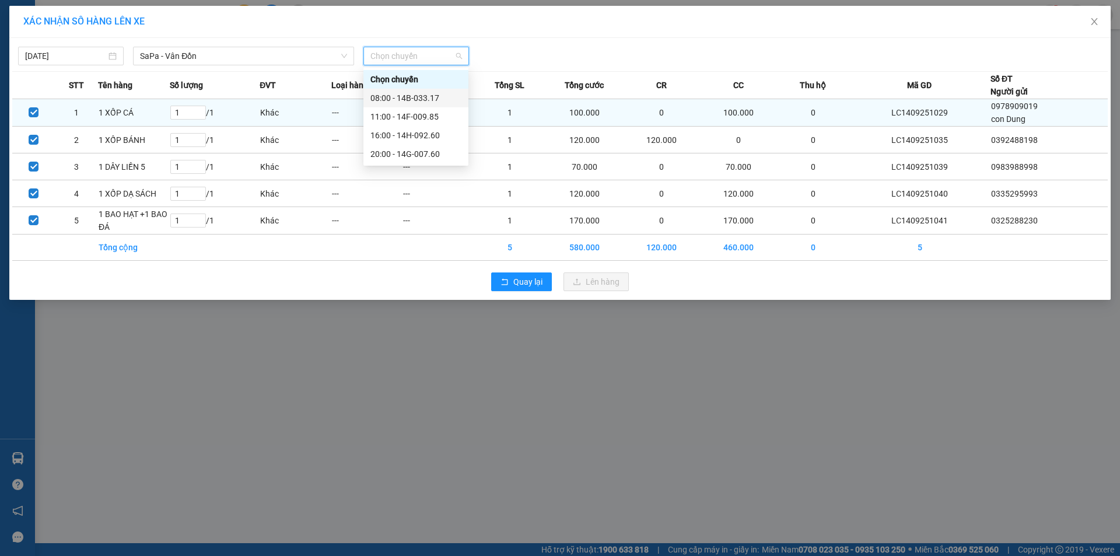
drag, startPoint x: 415, startPoint y: 96, endPoint x: 461, endPoint y: 116, distance: 50.7
click at [416, 96] on div "08:00 - 14B-033.17" at bounding box center [415, 98] width 91 height 13
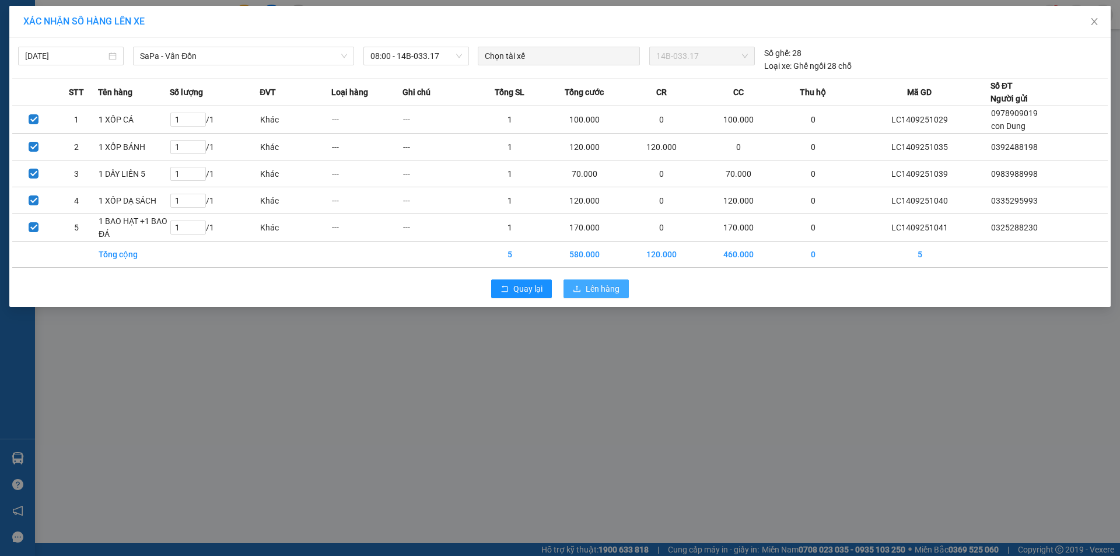
click at [607, 293] on span "Lên hàng" at bounding box center [603, 288] width 34 height 13
